Goal: Information Seeking & Learning: Learn about a topic

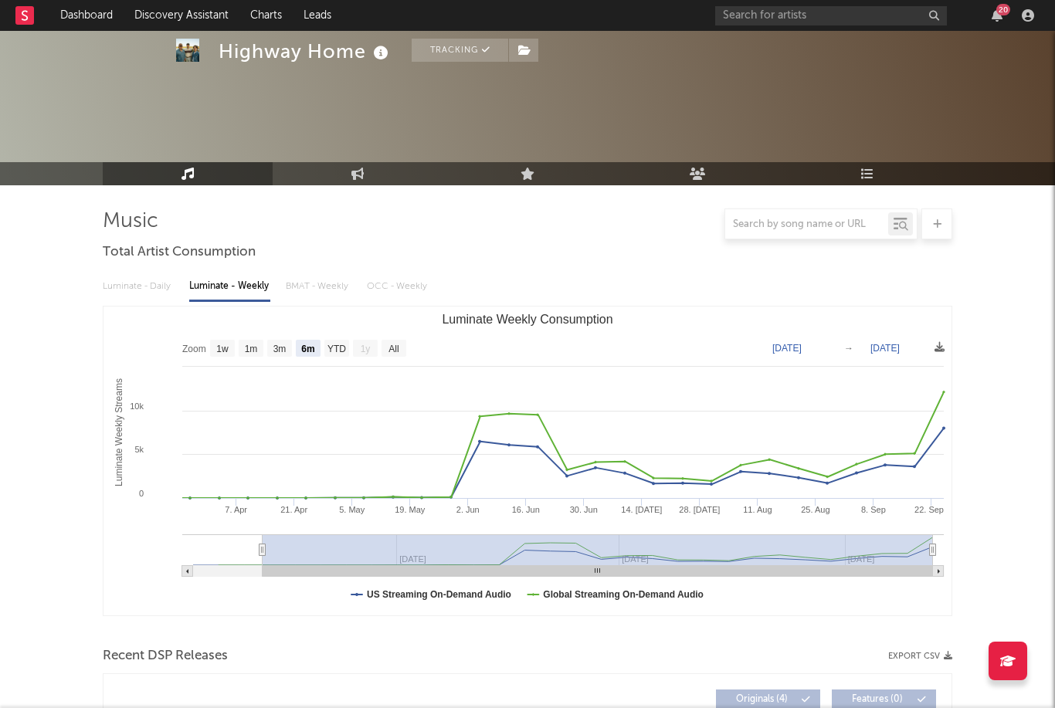
select select "6m"
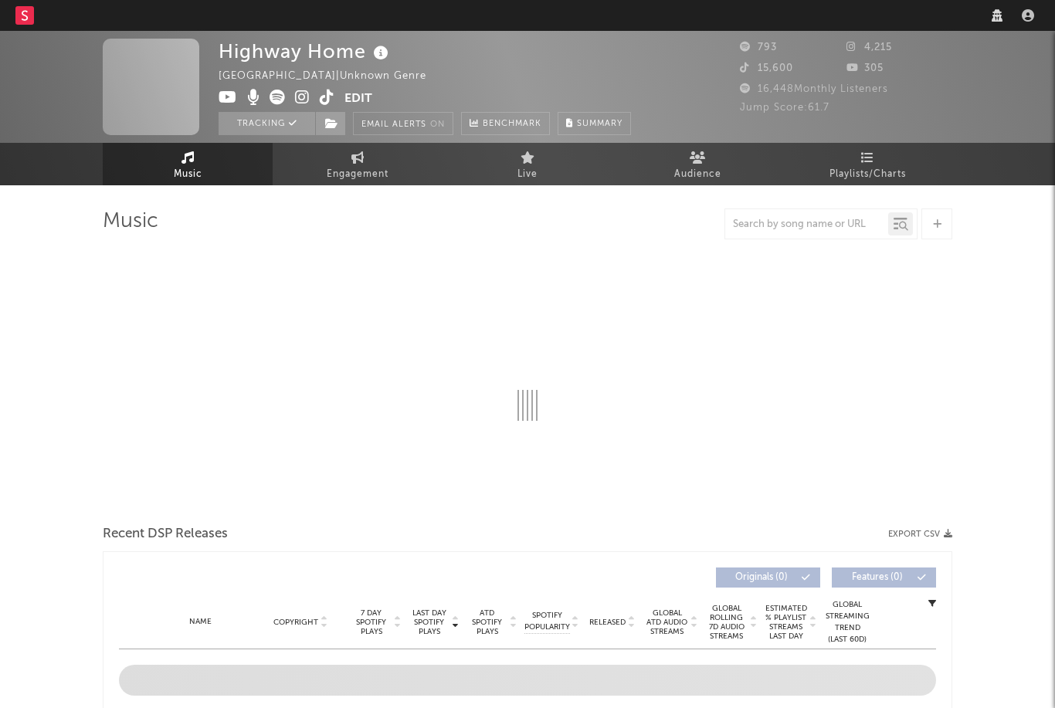
select select "6m"
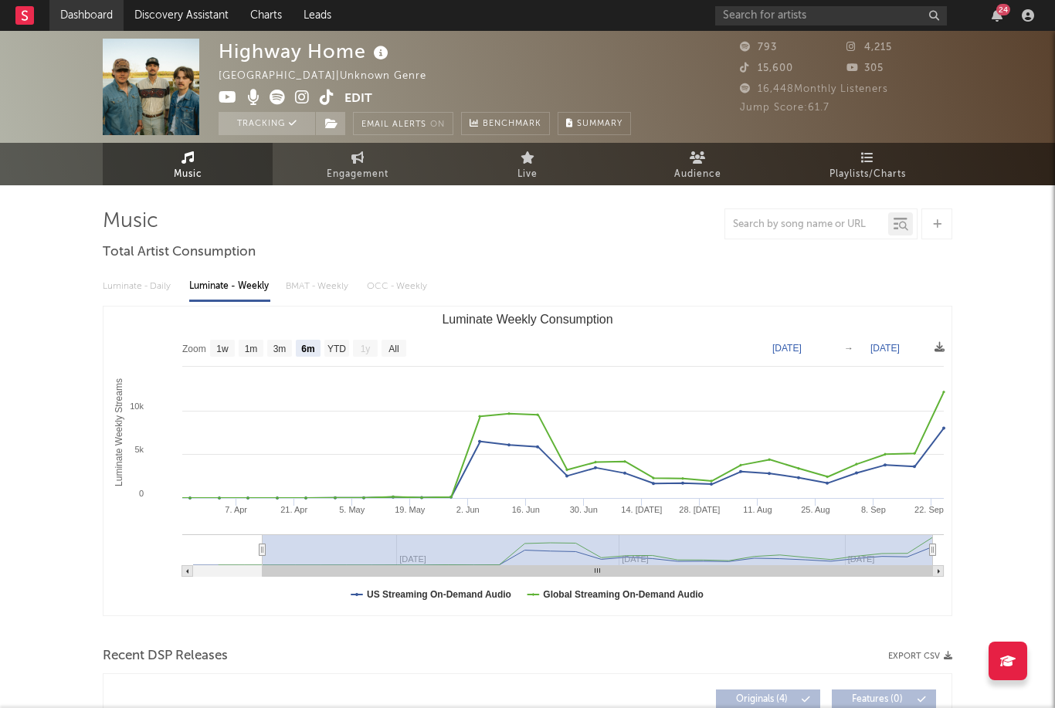
click at [82, 8] on link "Dashboard" at bounding box center [86, 15] width 74 height 31
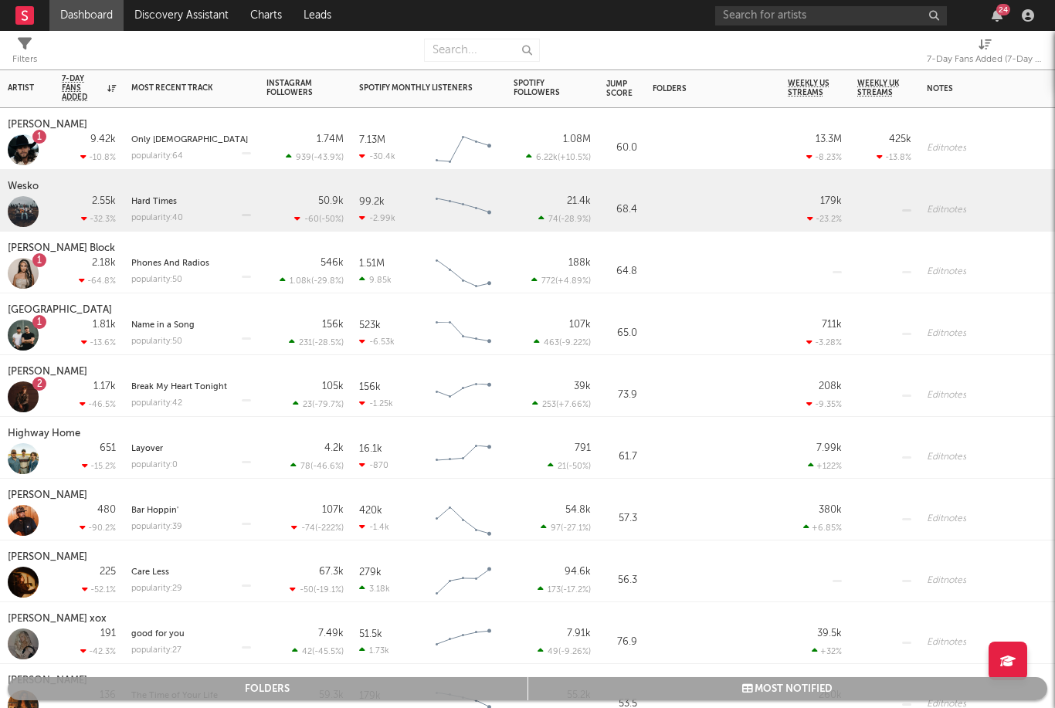
click at [32, 216] on div at bounding box center [23, 211] width 31 height 31
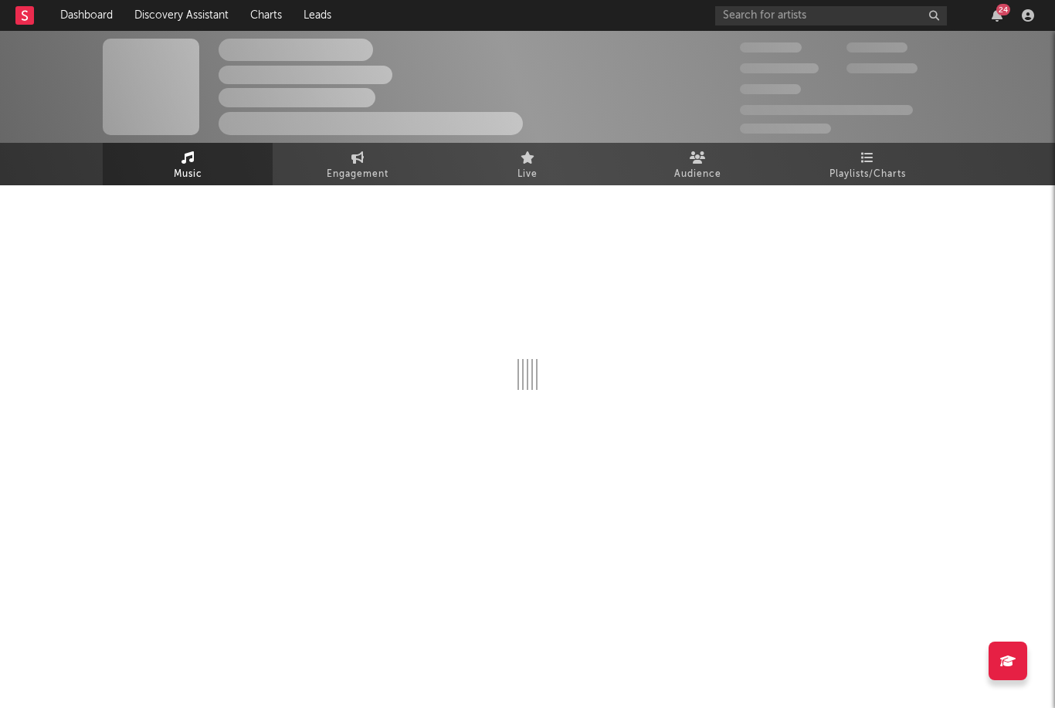
select select "6m"
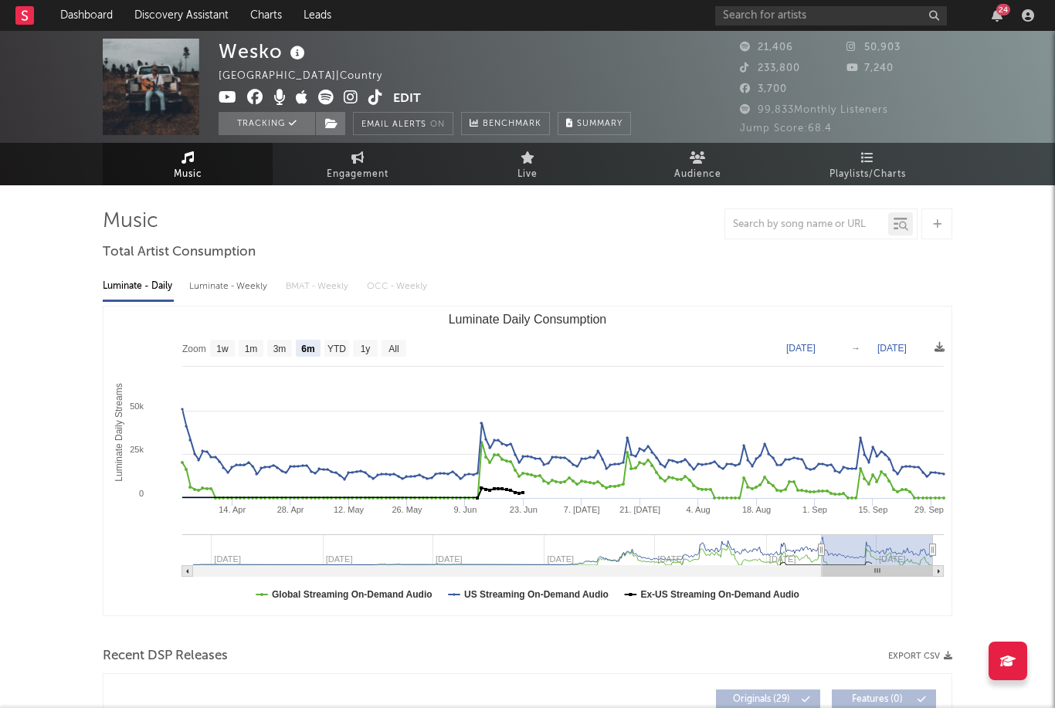
click at [254, 292] on div "Luminate - Weekly" at bounding box center [229, 286] width 81 height 26
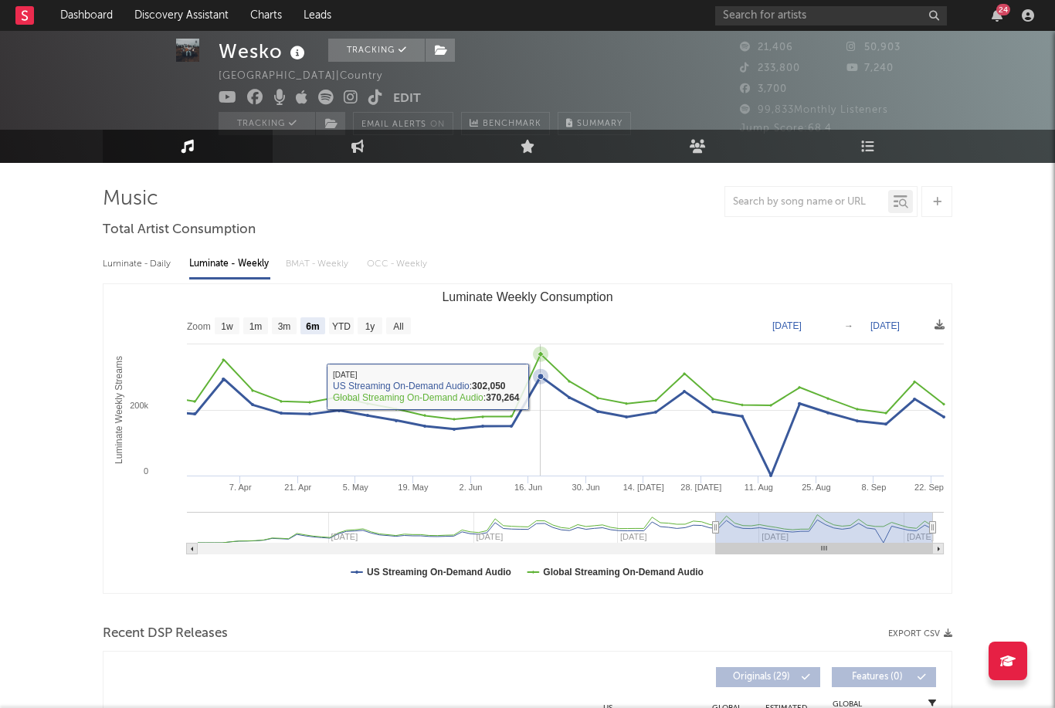
scroll to position [25, 0]
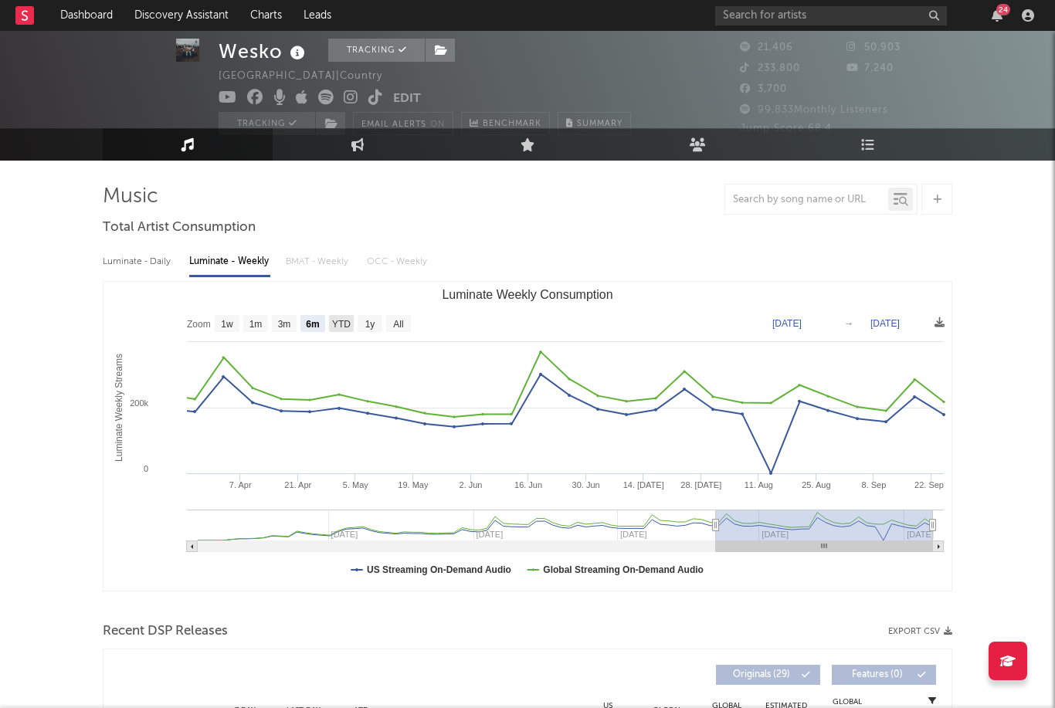
click at [337, 324] on text "YTD" at bounding box center [341, 324] width 19 height 11
select select "YTD"
type input "2025-01-01"
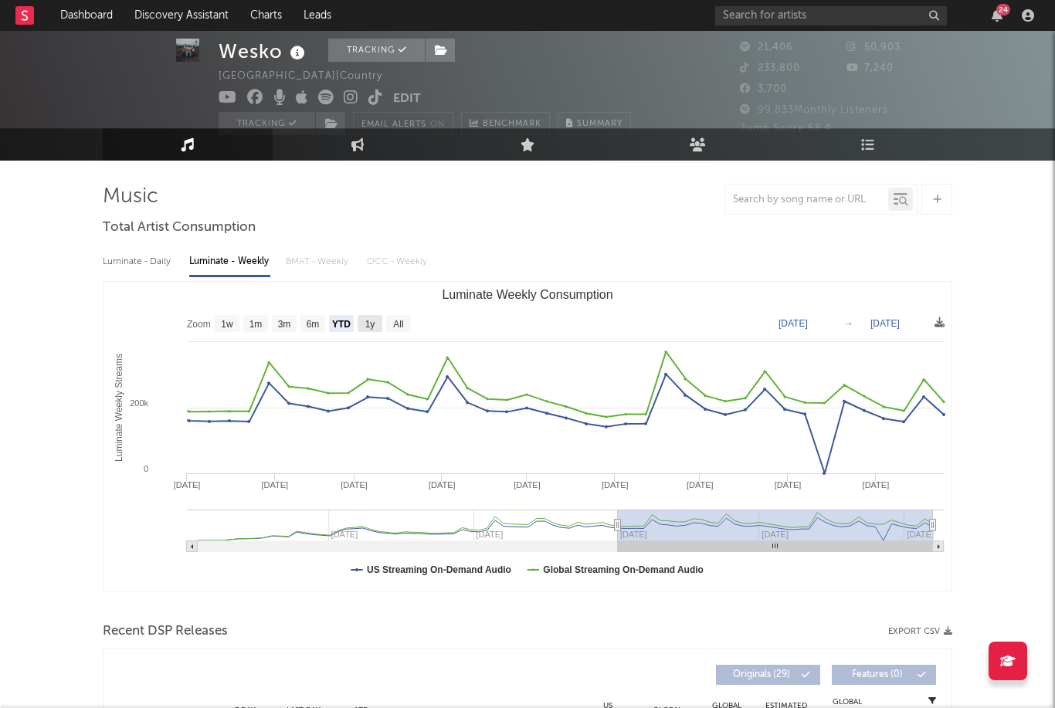
click at [364, 327] on rect "Luminate Weekly Consumption" at bounding box center [370, 323] width 25 height 17
select select "1y"
type input "2024-09-25"
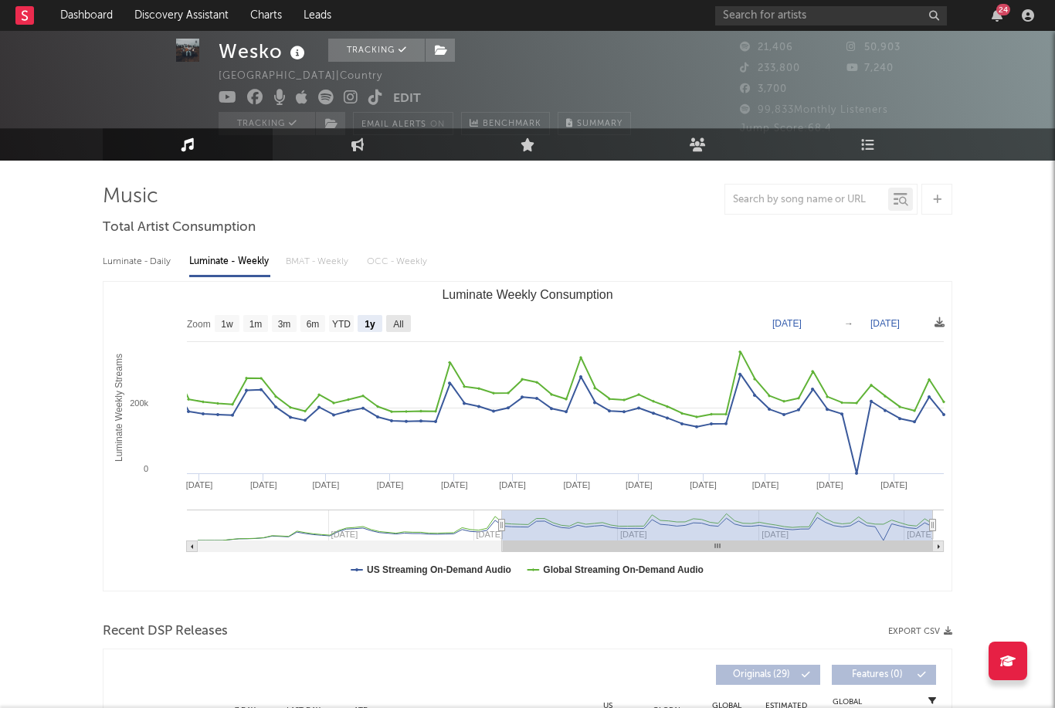
click at [399, 329] on text "All" at bounding box center [398, 324] width 10 height 11
select select "All"
type input "2024-01-11"
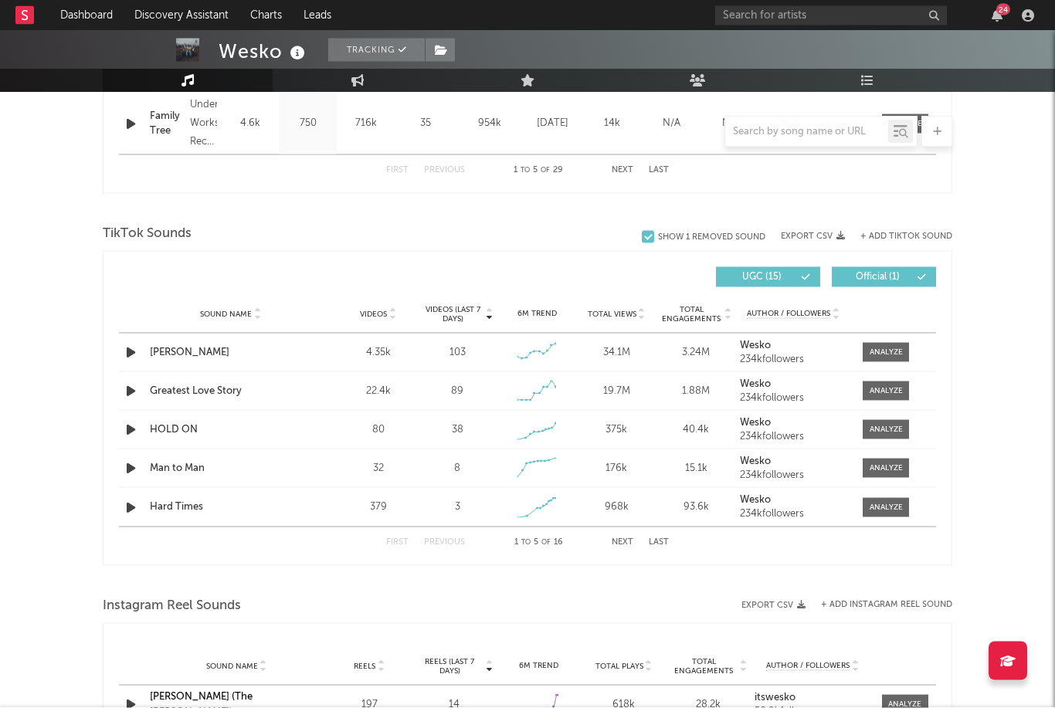
scroll to position [927, 0]
click at [887, 434] on div at bounding box center [886, 429] width 33 height 12
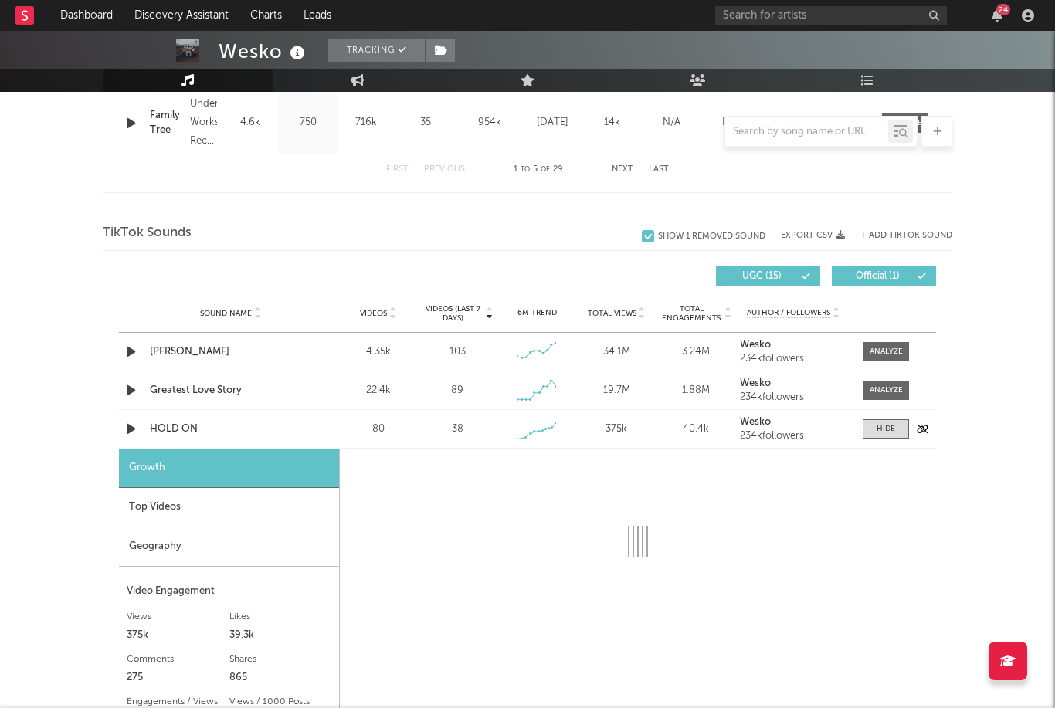
select select "1w"
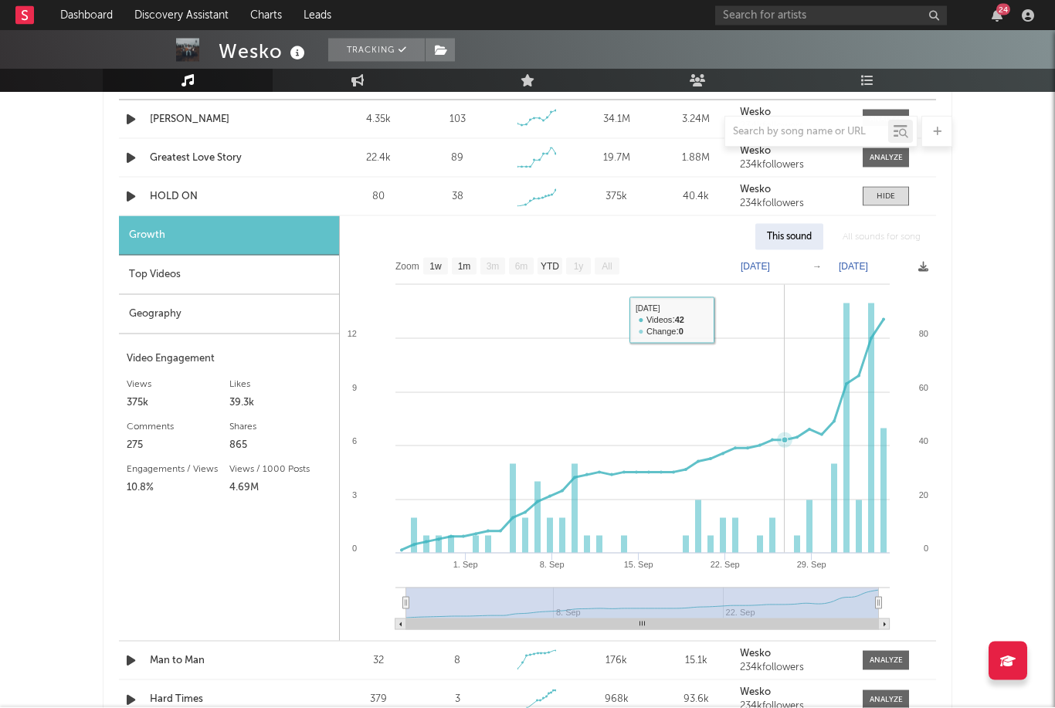
scroll to position [1160, 0]
click at [895, 198] on span at bounding box center [886, 195] width 46 height 19
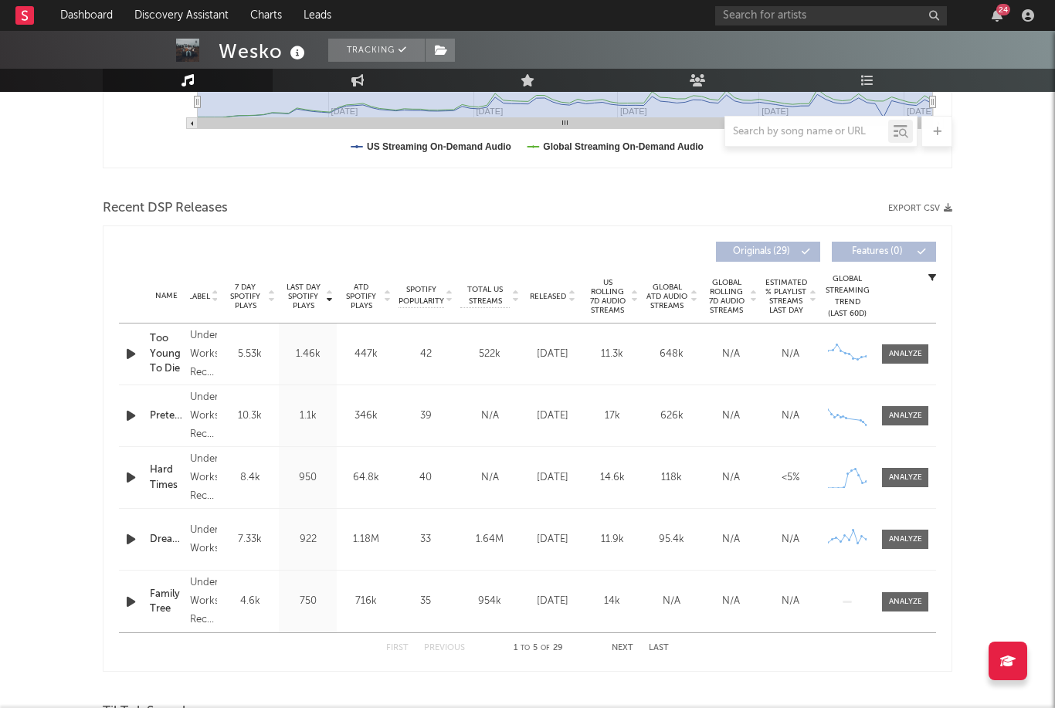
scroll to position [419, 0]
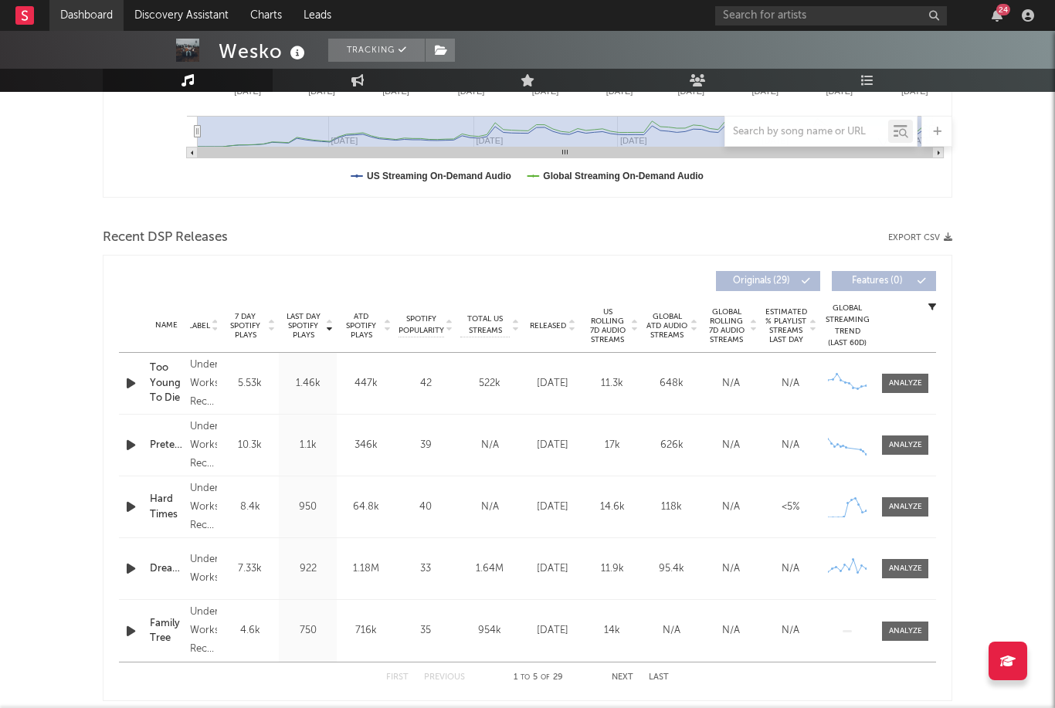
click at [98, 25] on link "Dashboard" at bounding box center [86, 15] width 74 height 31
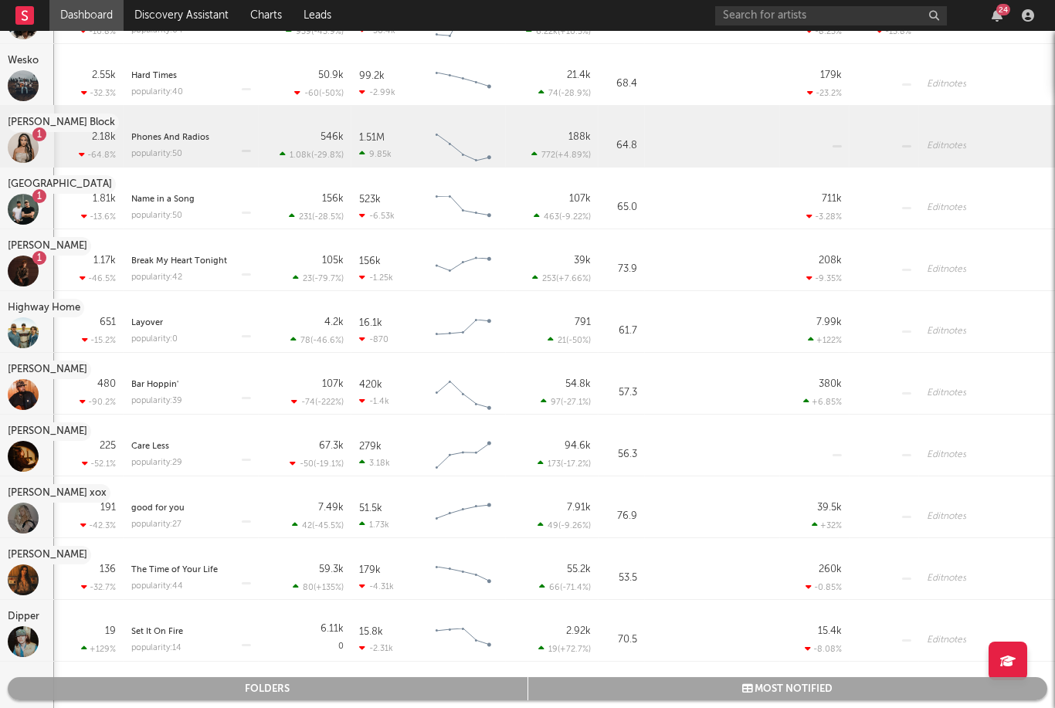
click at [31, 449] on div at bounding box center [23, 456] width 31 height 31
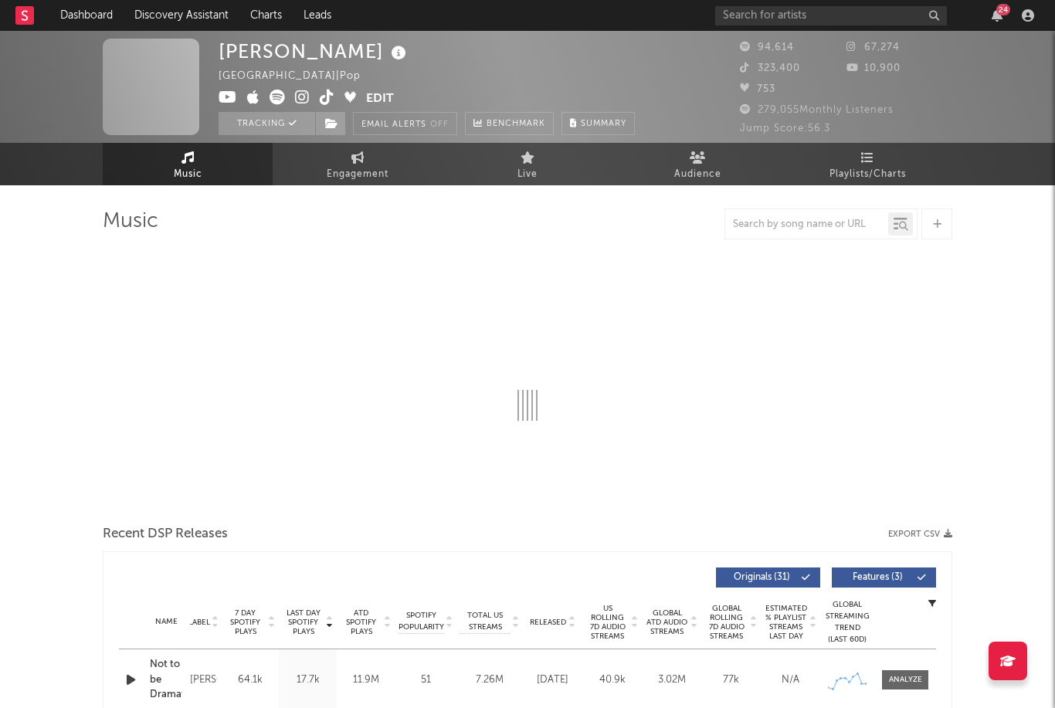
select select "6m"
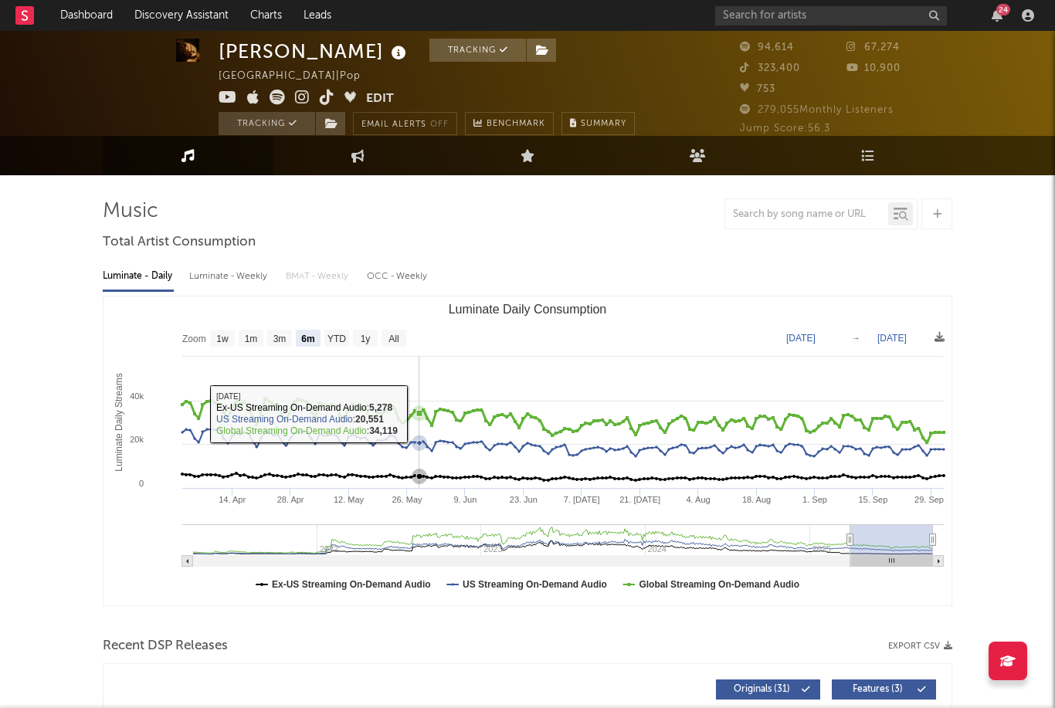
scroll to position [12, 0]
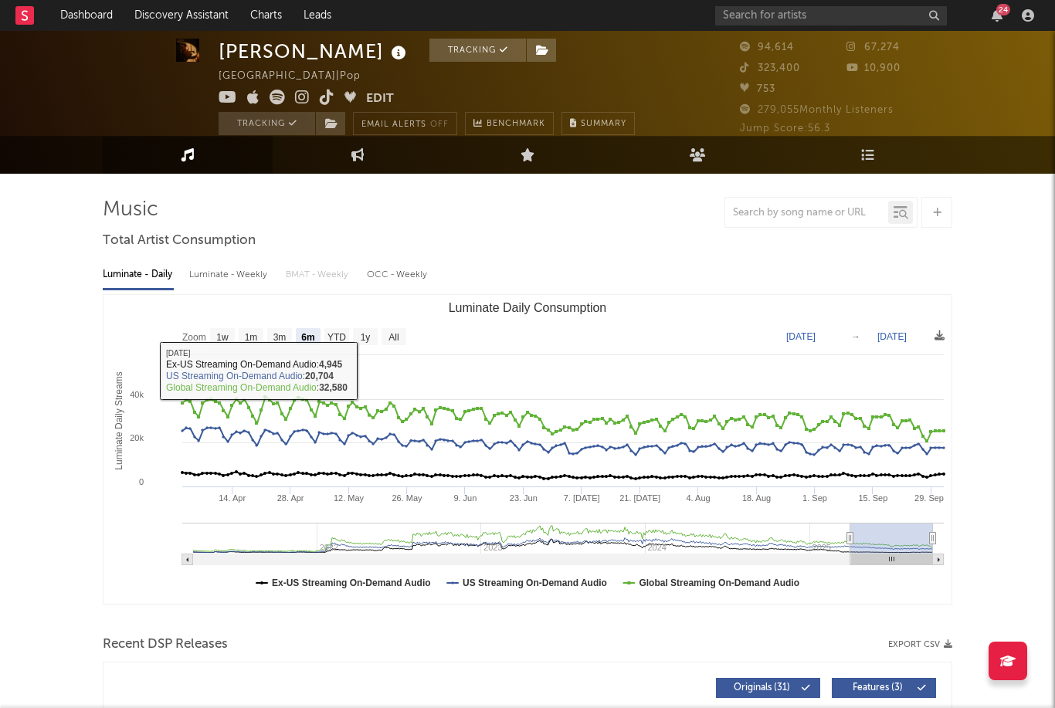
click at [219, 281] on div "Luminate - Weekly" at bounding box center [229, 275] width 81 height 26
select select "6m"
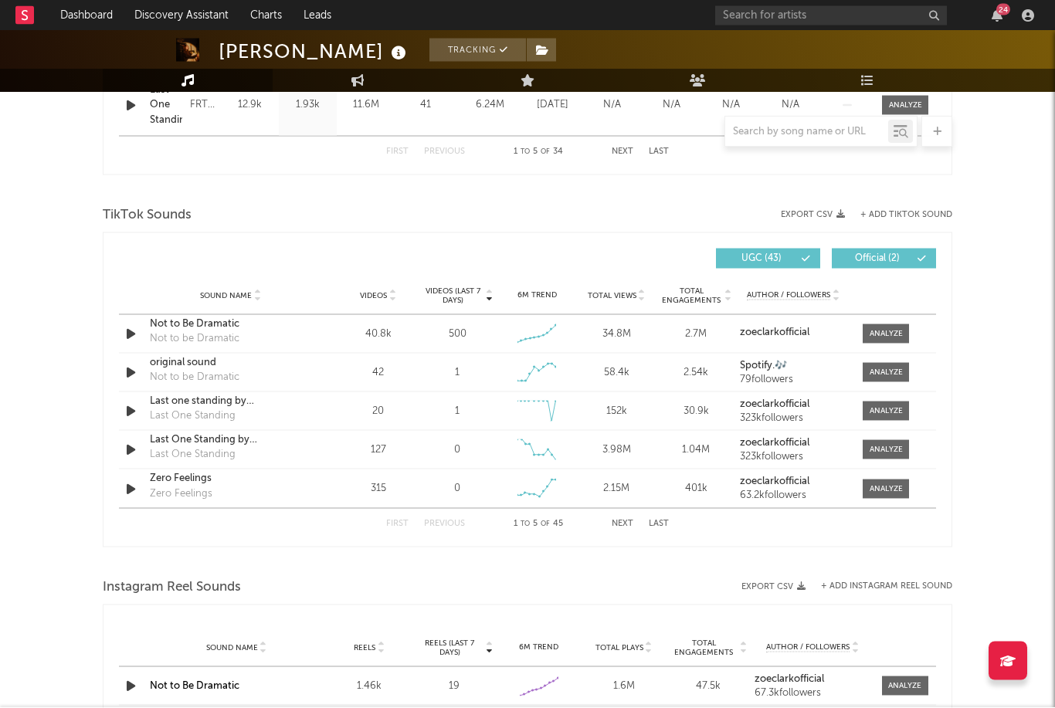
scroll to position [946, 0]
click at [621, 522] on button "Next" at bounding box center [623, 522] width 22 height 8
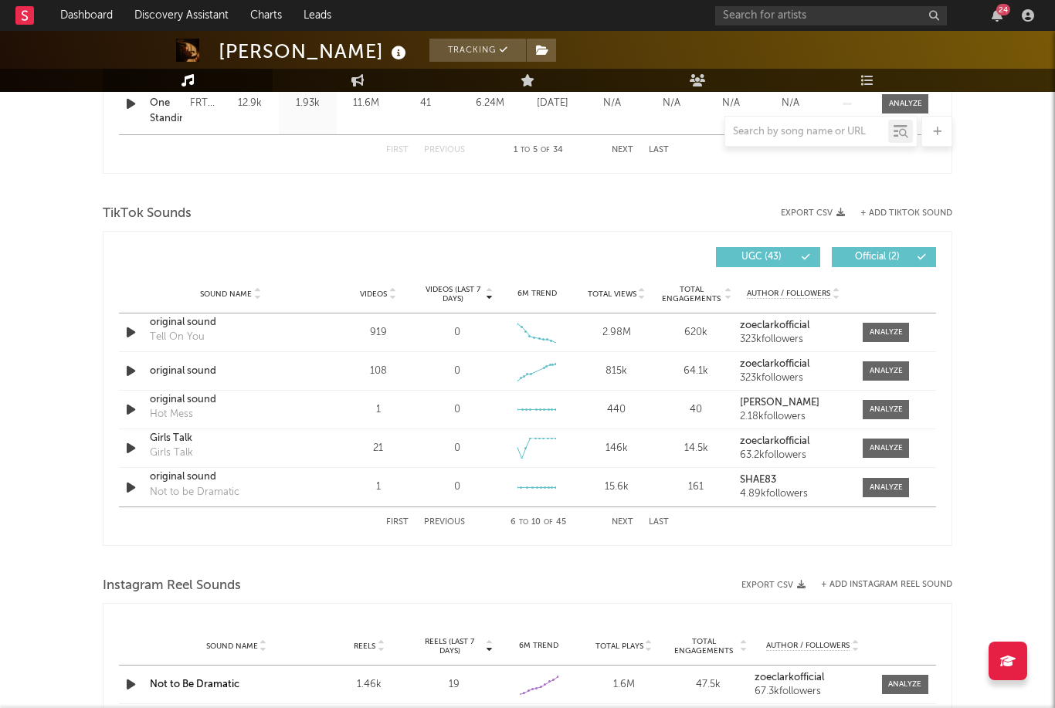
click at [448, 523] on button "Previous" at bounding box center [444, 522] width 41 height 8
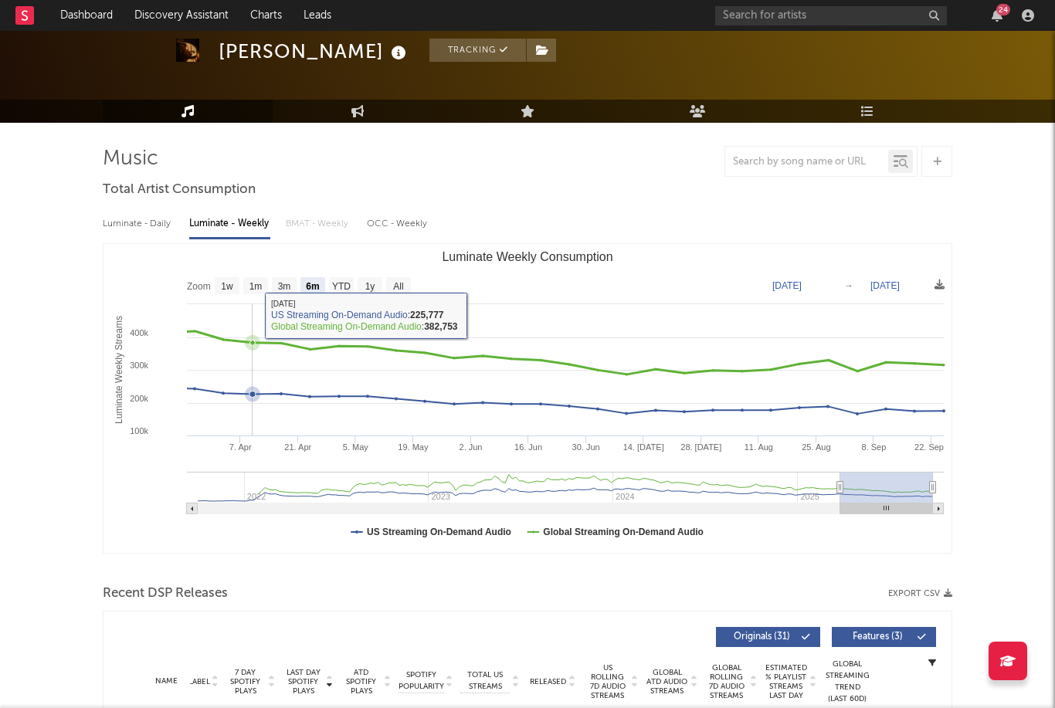
scroll to position [0, 0]
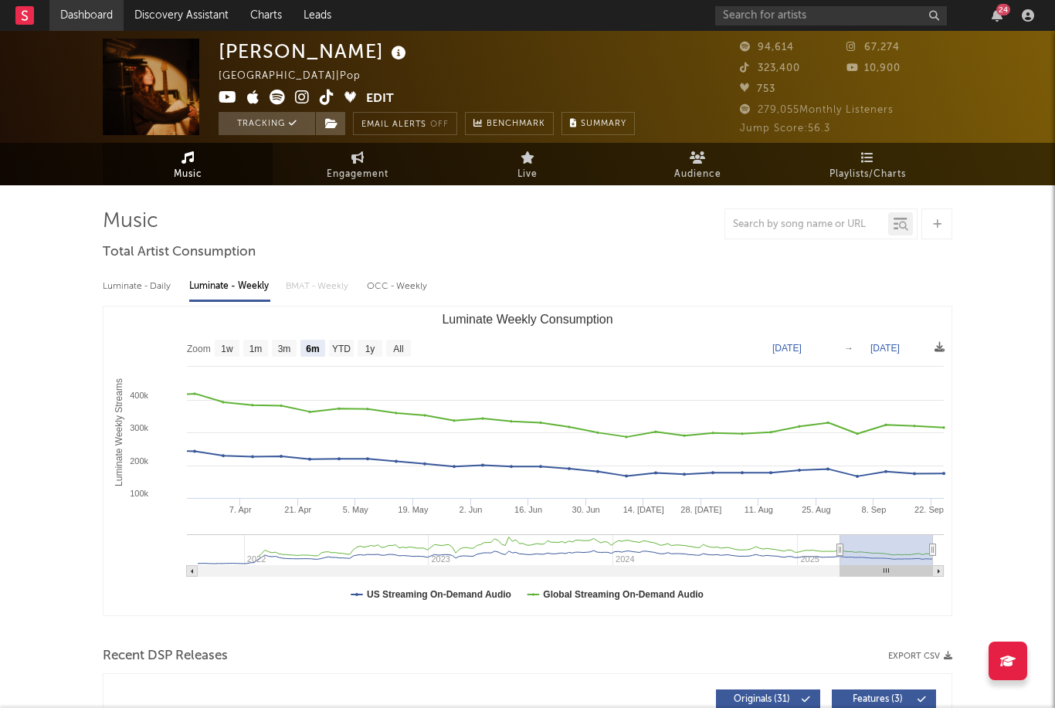
click at [95, 24] on link "Dashboard" at bounding box center [86, 15] width 74 height 31
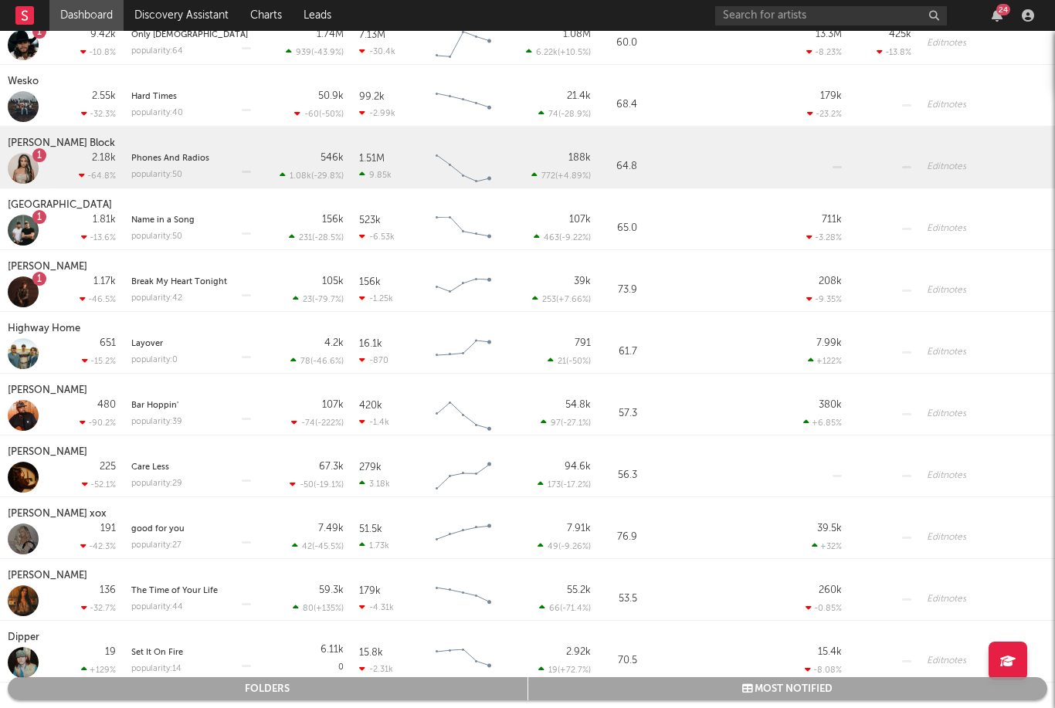
click at [50, 342] on div "Highway Home" at bounding box center [27, 343] width 54 height 62
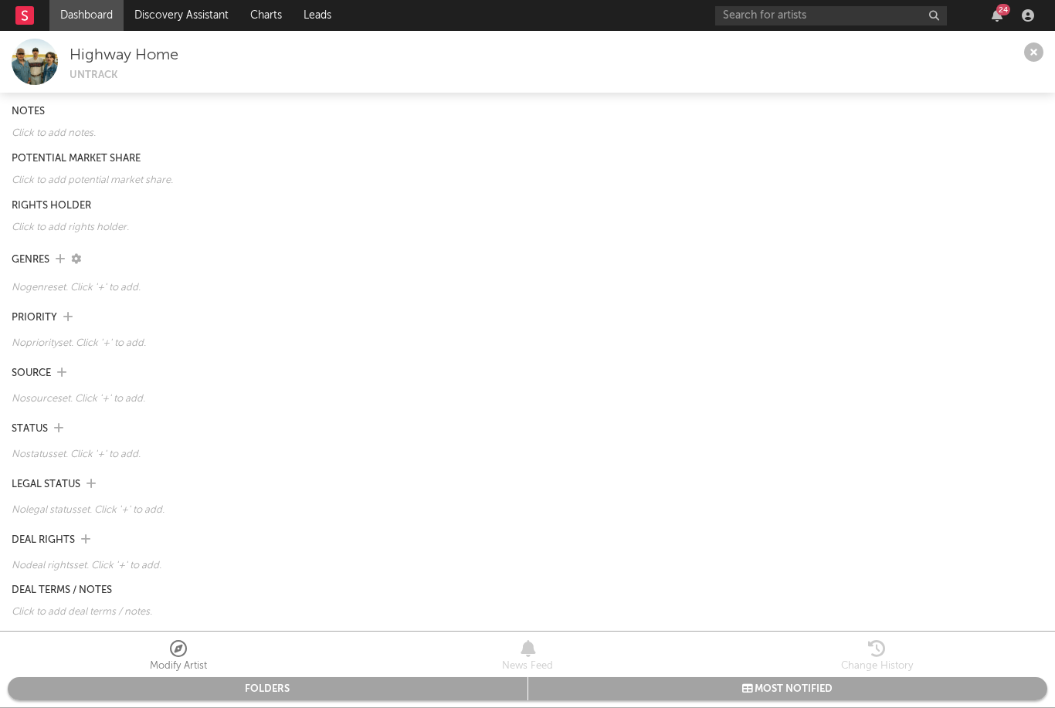
click at [44, 53] on div at bounding box center [35, 62] width 46 height 46
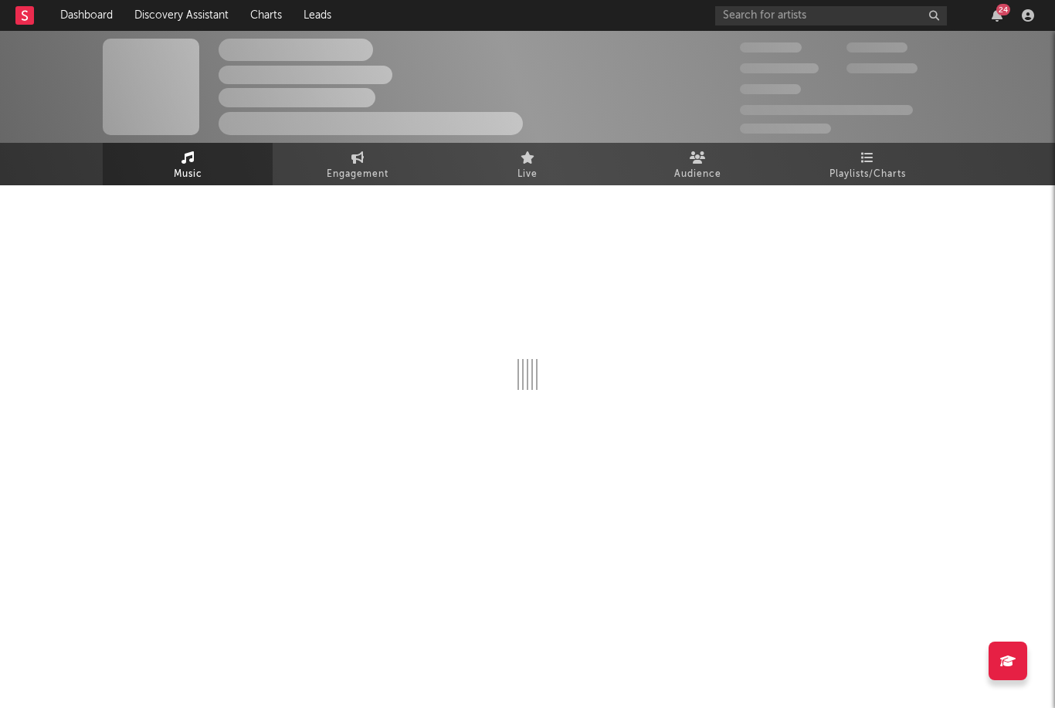
select select "6m"
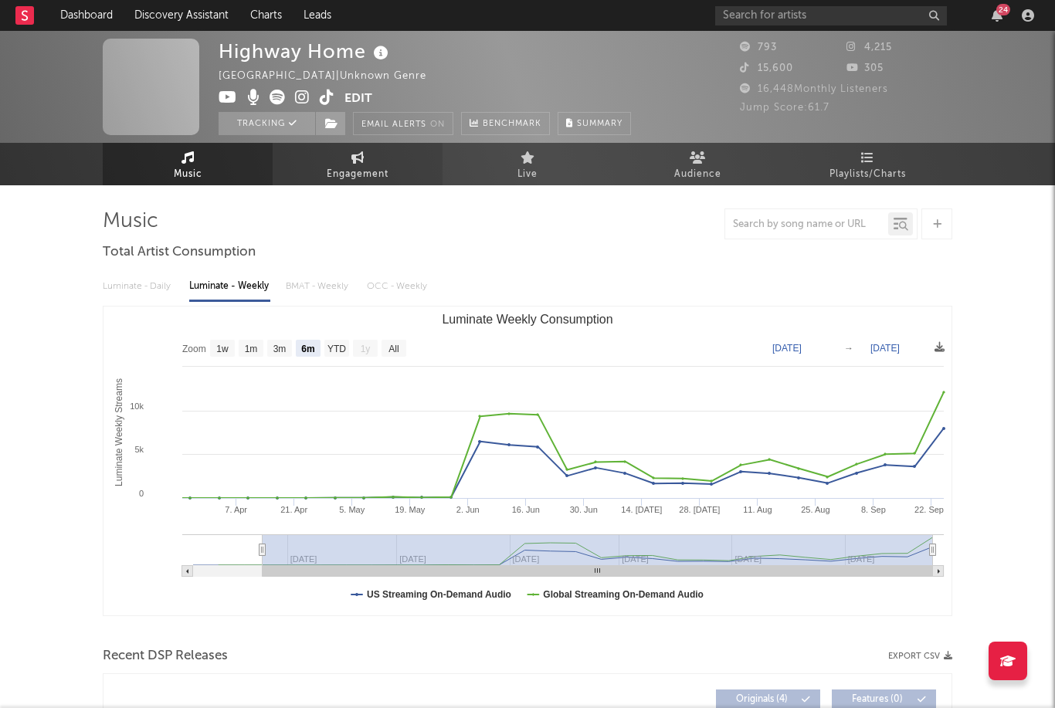
click at [371, 169] on span "Engagement" at bounding box center [358, 174] width 62 height 19
select select "1w"
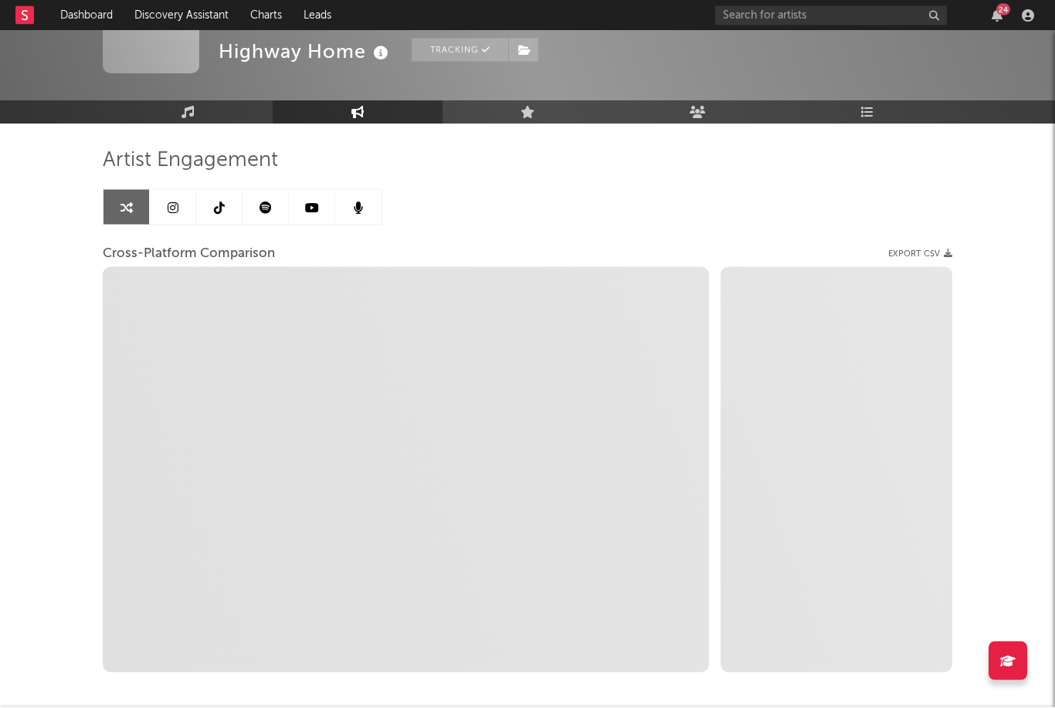
scroll to position [84, 0]
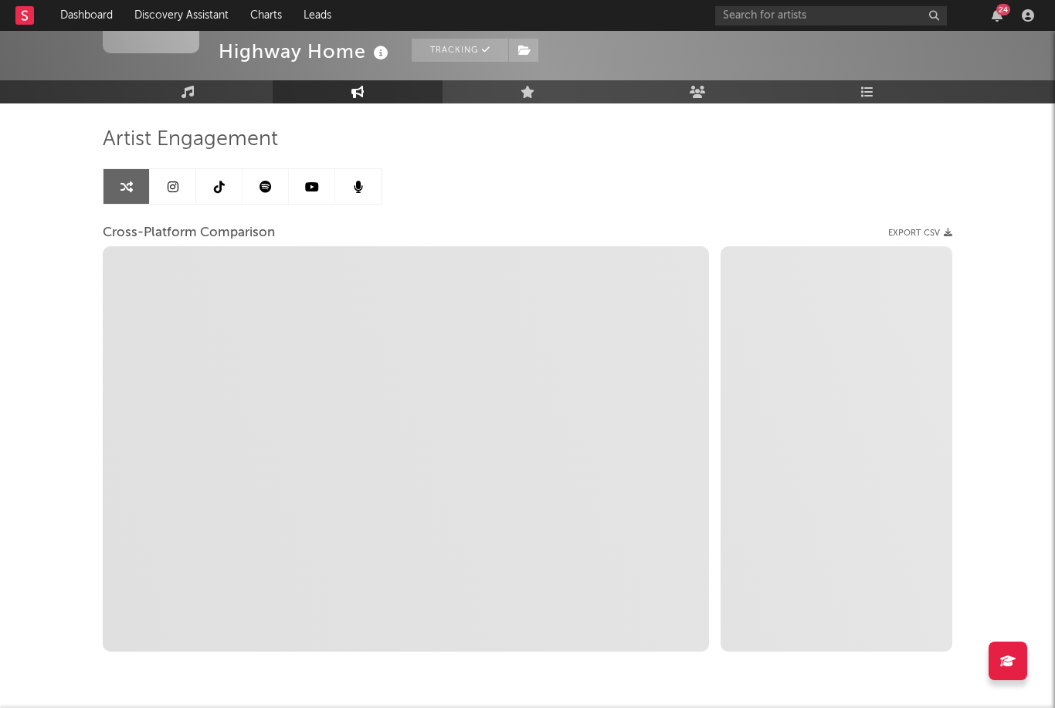
select select "1m"
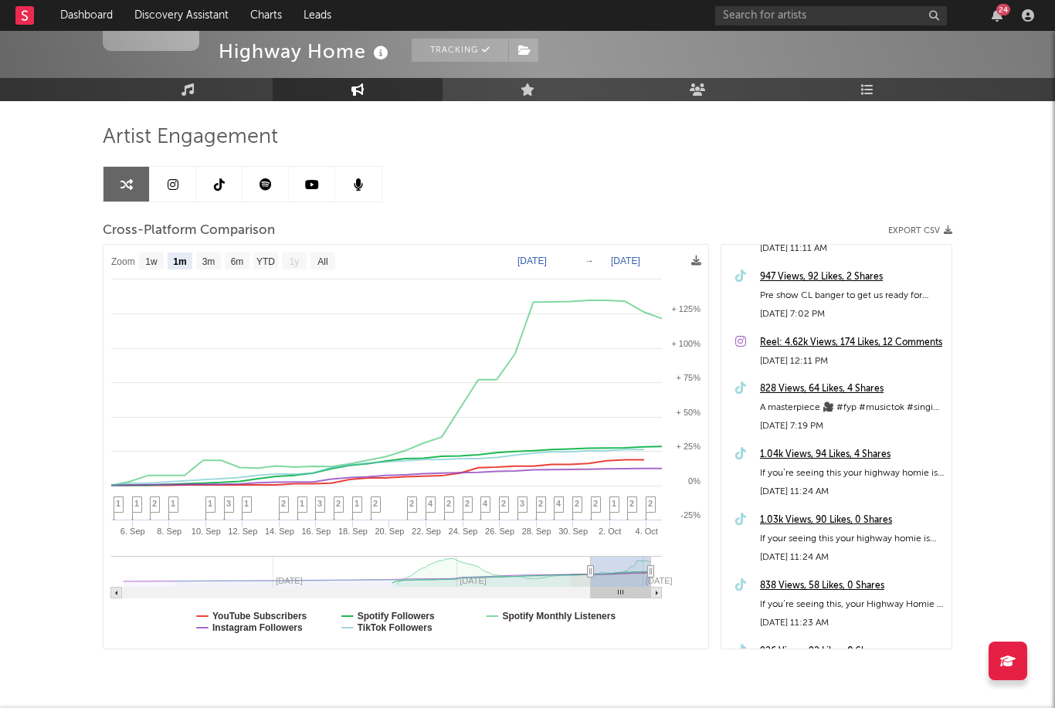
scroll to position [1023, 0]
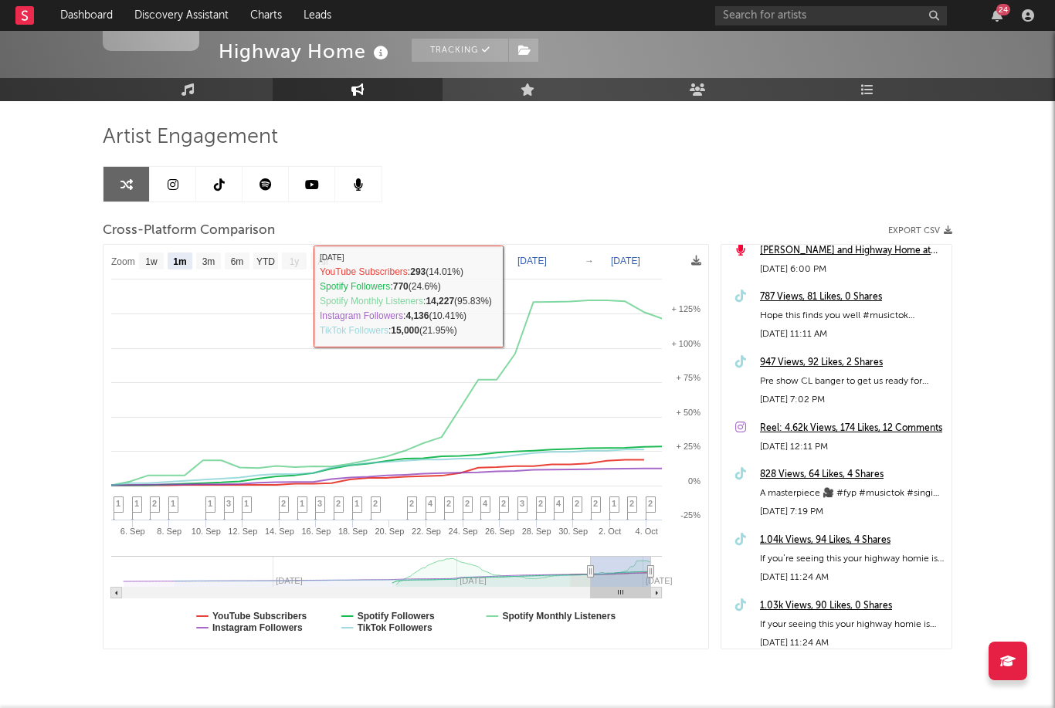
click at [165, 187] on link at bounding box center [173, 184] width 46 height 35
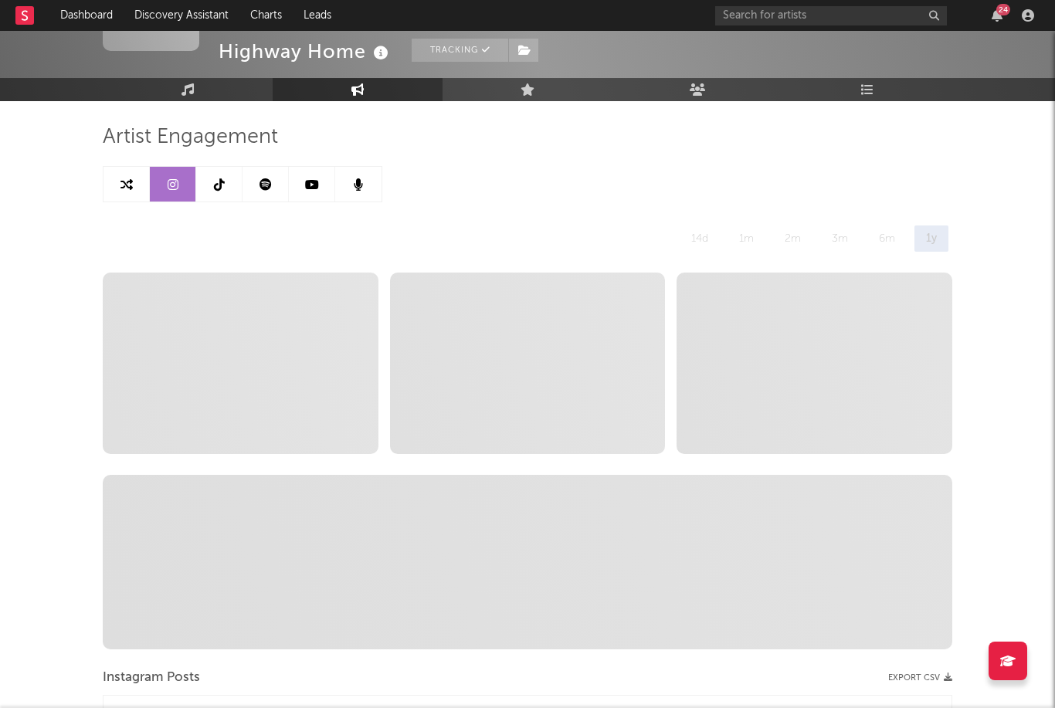
select select "6m"
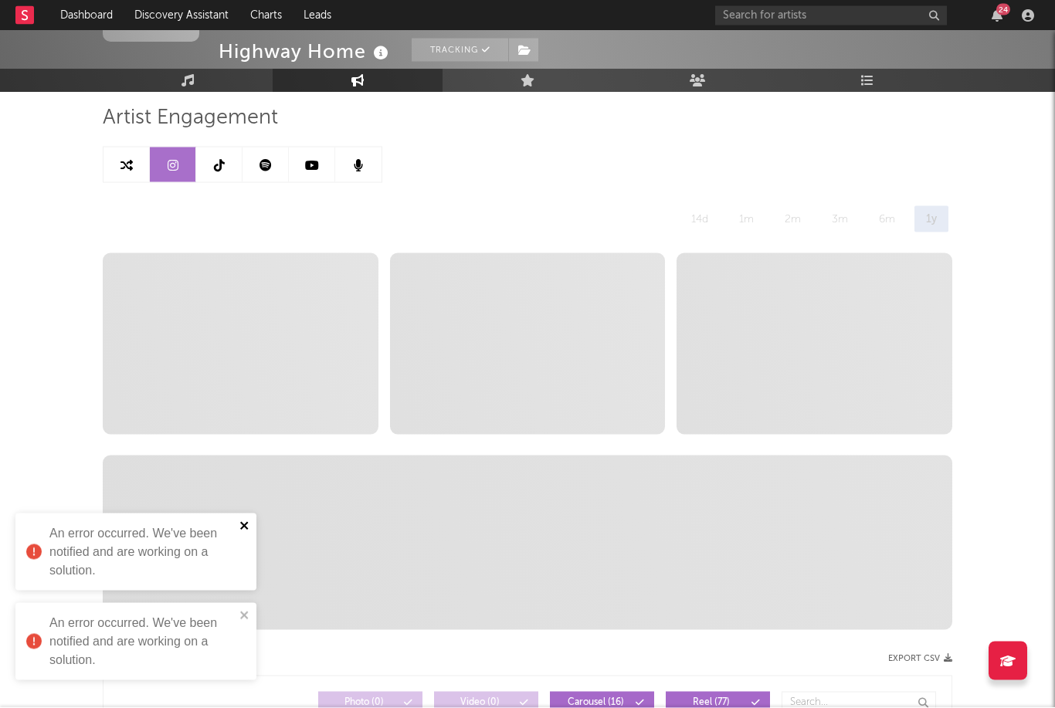
scroll to position [104, 0]
click at [244, 532] on icon "close" at bounding box center [244, 526] width 11 height 12
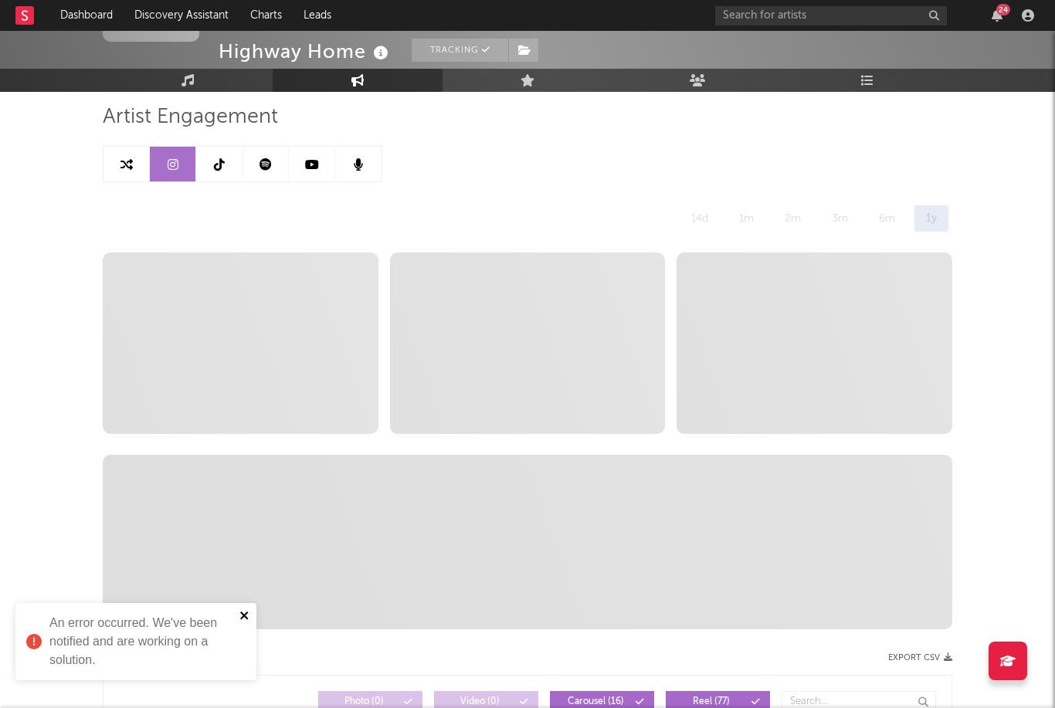
click at [246, 619] on icon "close" at bounding box center [244, 616] width 8 height 8
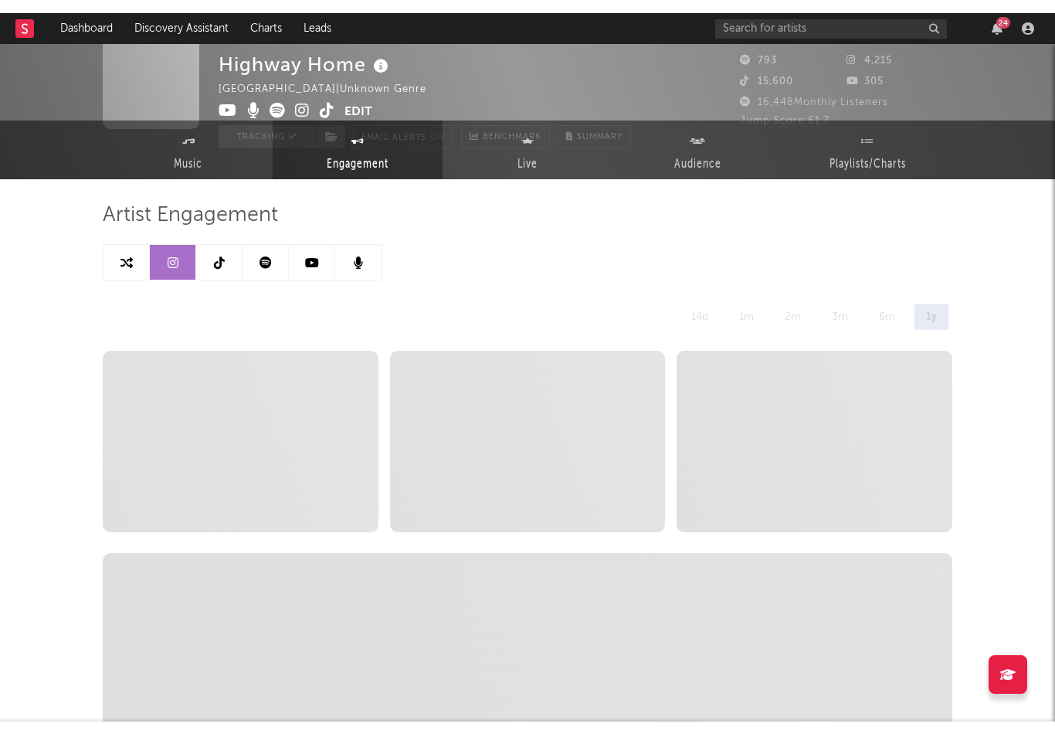
scroll to position [0, 0]
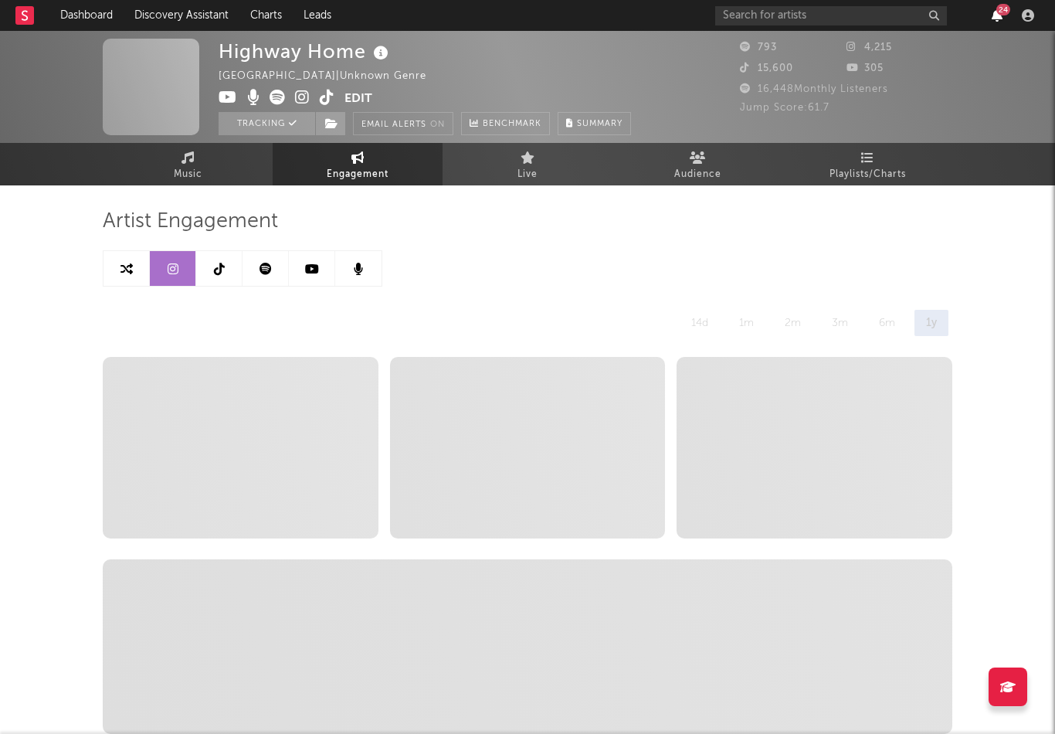
click at [999, 21] on icon "button" at bounding box center [997, 15] width 11 height 12
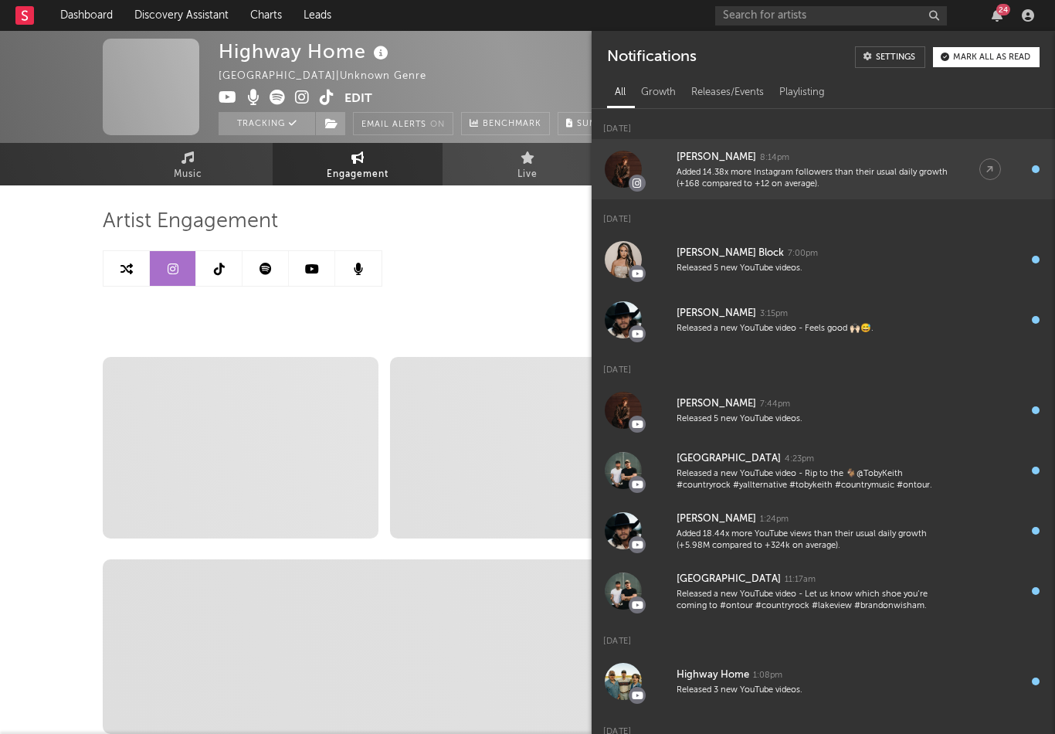
click at [877, 186] on div "Added 14.38x more Instagram followers than their usual daily growth (+168 compa…" at bounding box center [813, 179] width 272 height 24
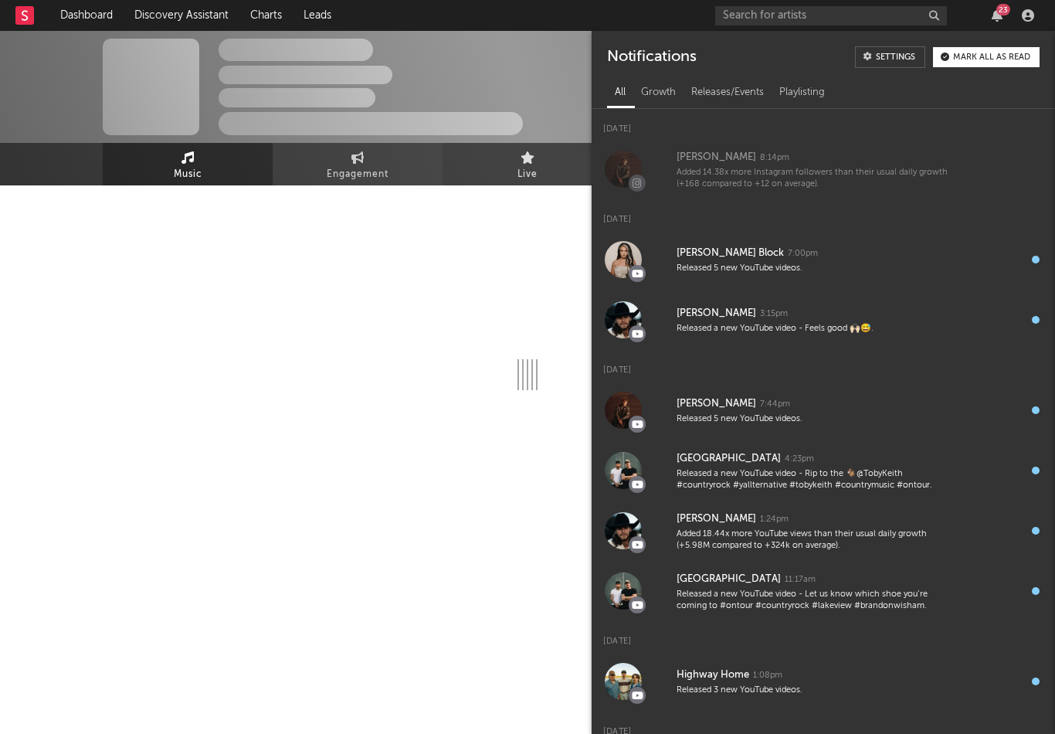
select select "6m"
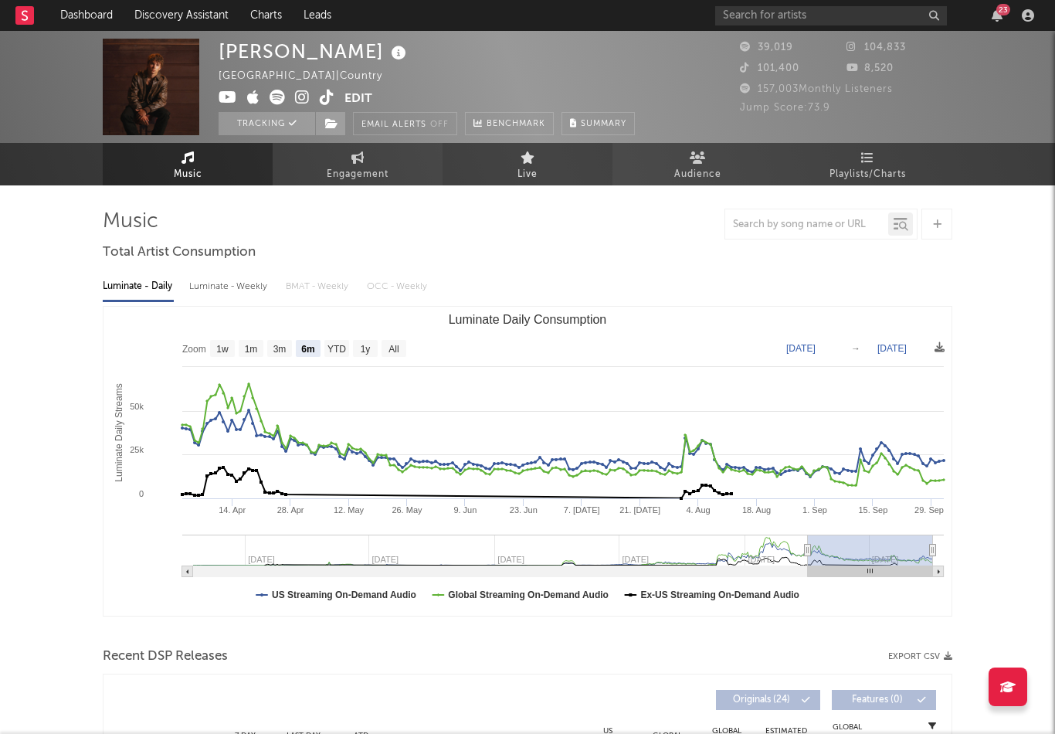
click at [544, 235] on div at bounding box center [528, 224] width 850 height 31
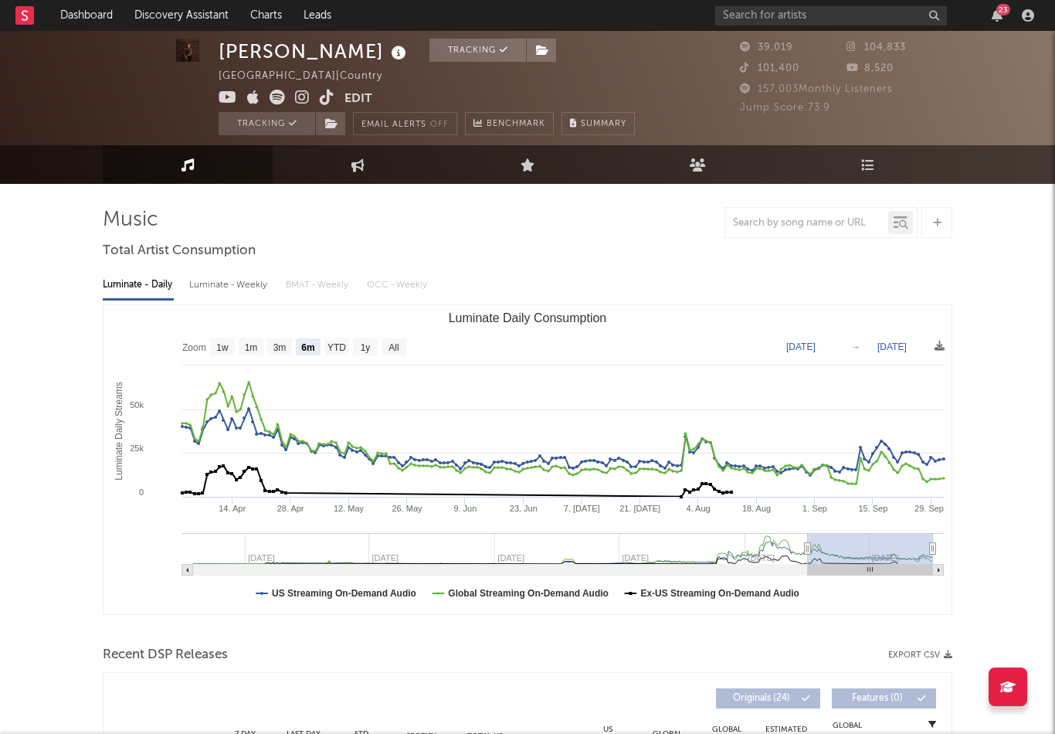
scroll to position [23, 0]
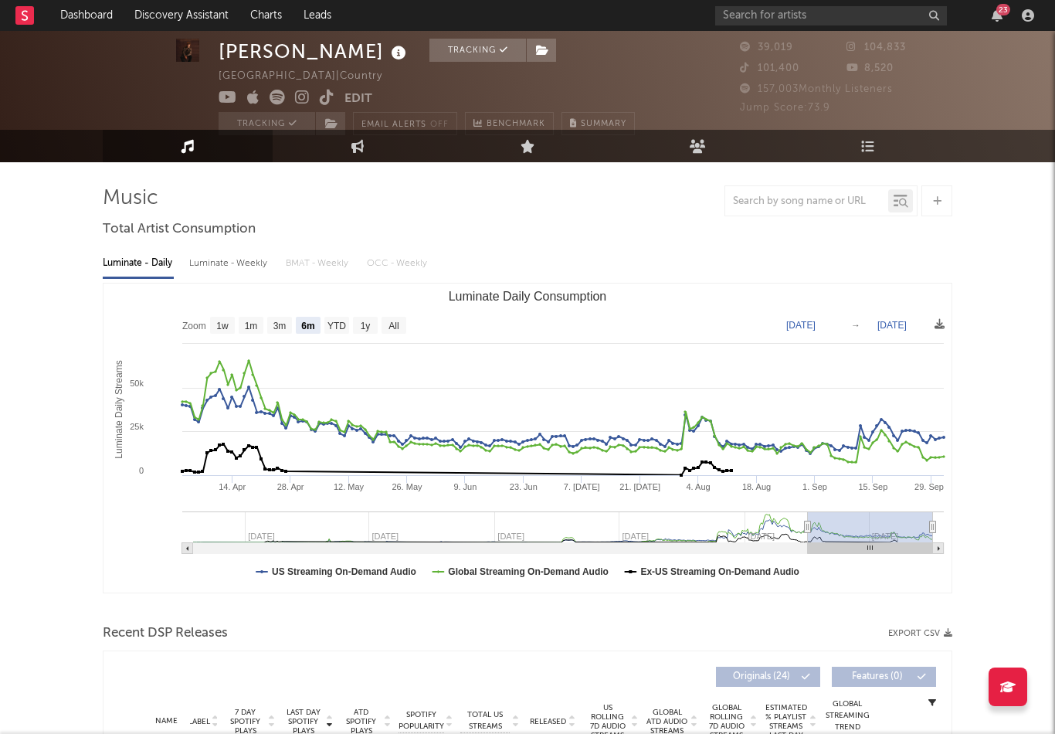
click at [203, 270] on div "Luminate - Weekly" at bounding box center [229, 263] width 81 height 26
select select "6m"
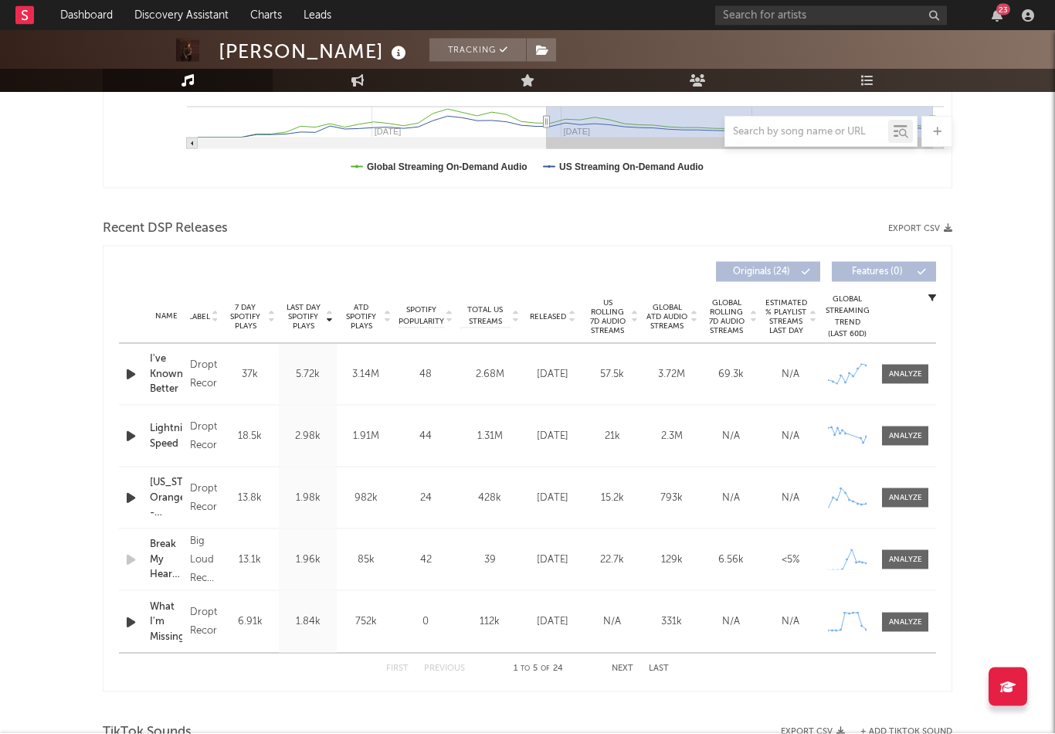
scroll to position [429, 0]
click at [907, 559] on div at bounding box center [905, 559] width 33 height 12
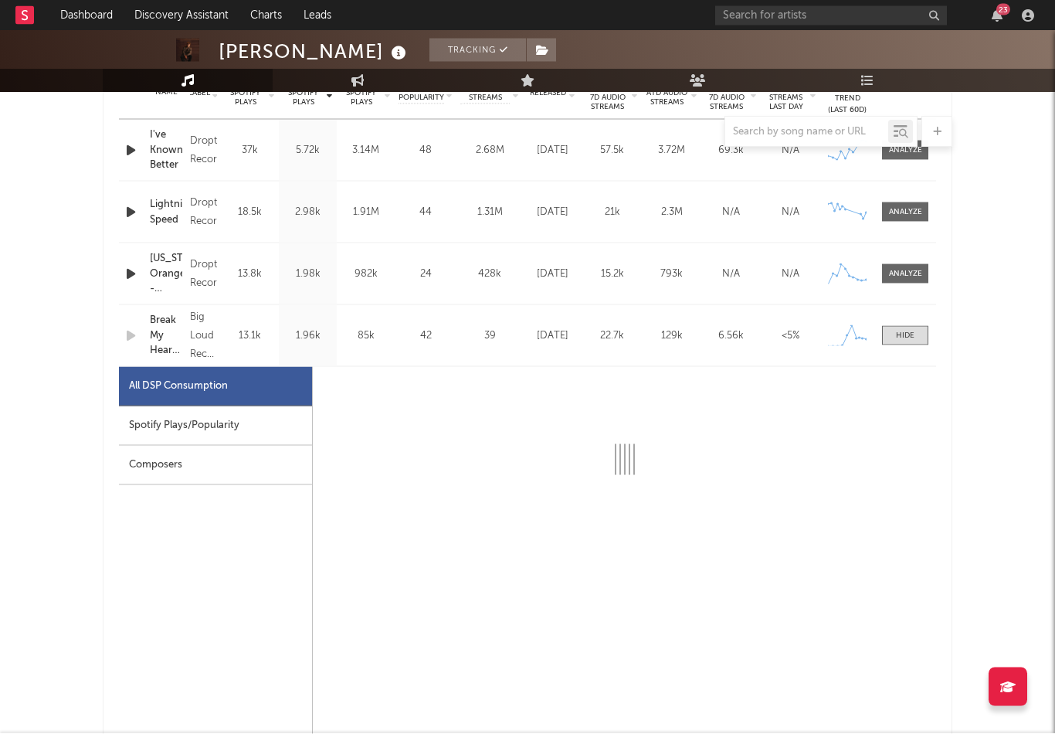
scroll to position [681, 0]
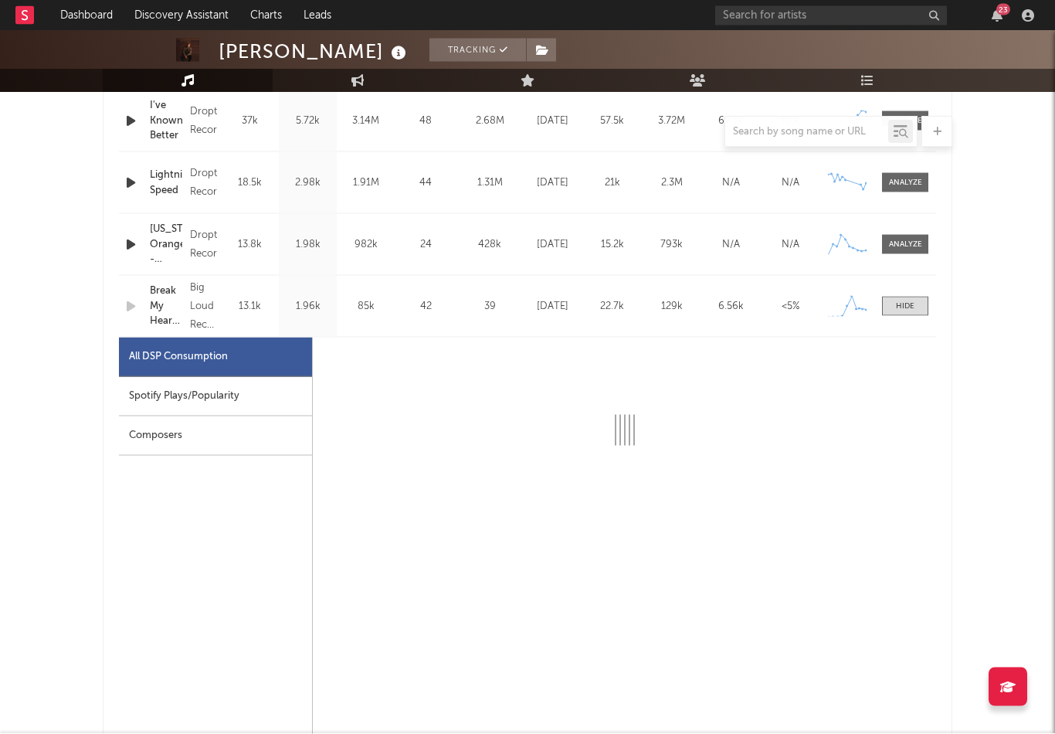
select select "1w"
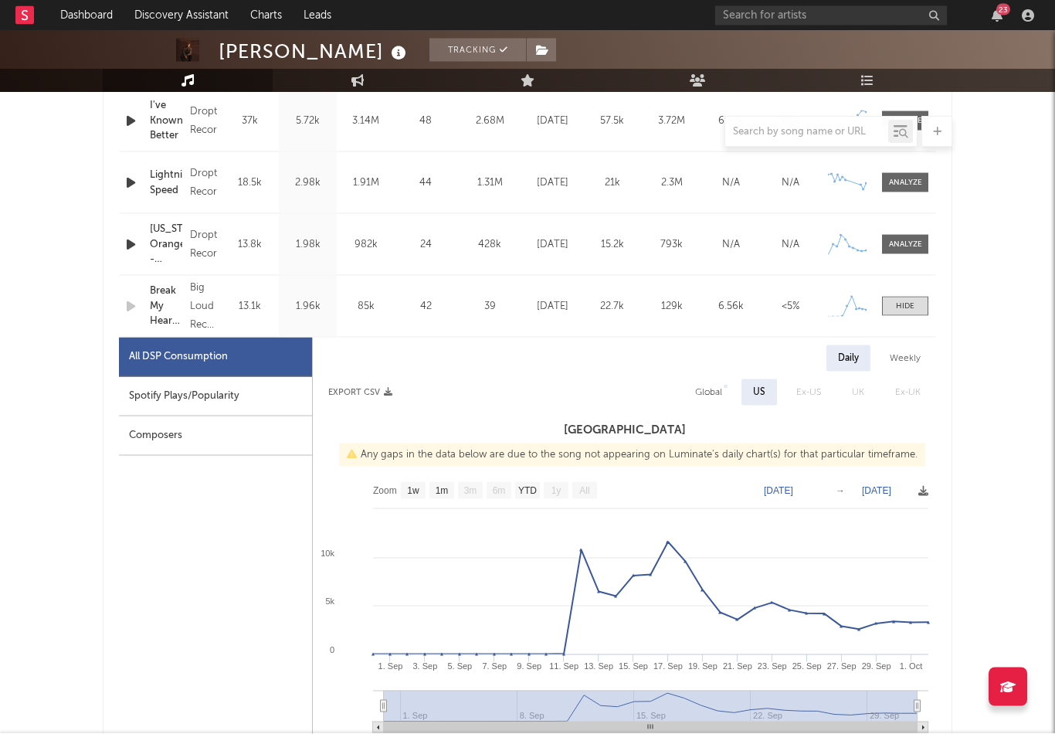
scroll to position [682, 0]
click at [907, 358] on div "Weekly" at bounding box center [905, 357] width 54 height 26
select select "1w"
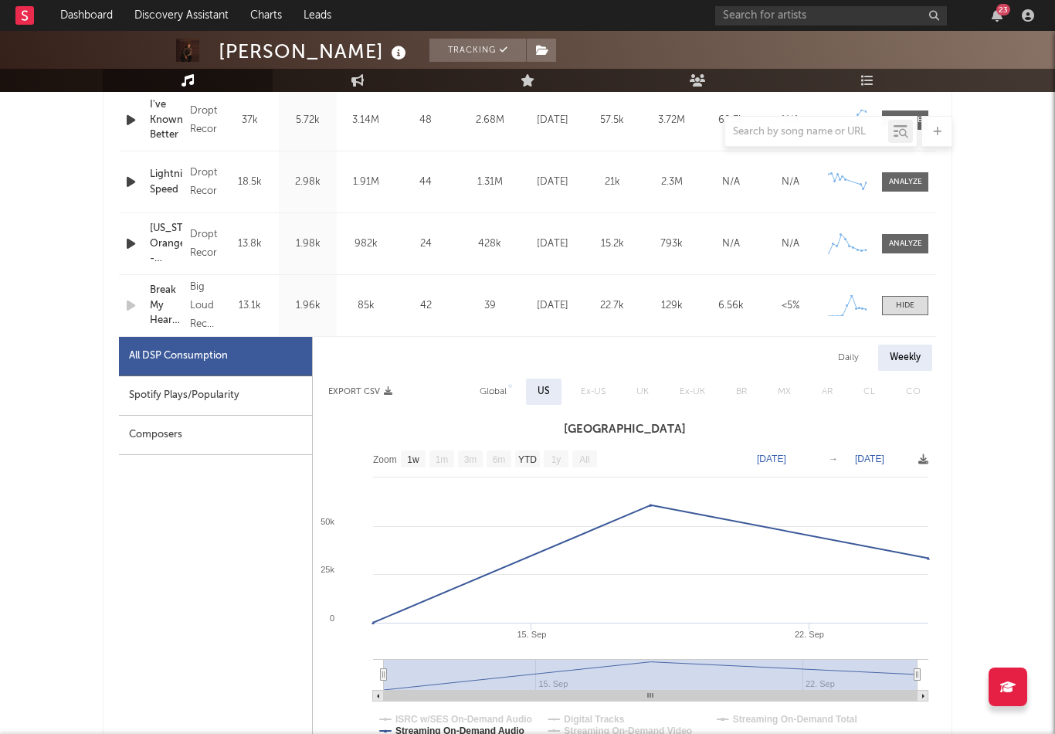
scroll to position [732, 0]
